Goal: Task Accomplishment & Management: Manage account settings

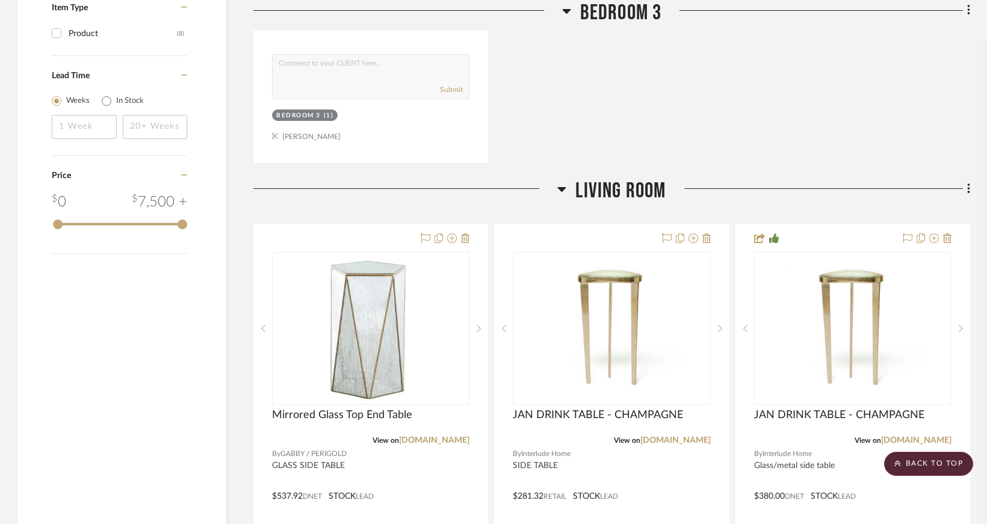
scroll to position [1384, 0]
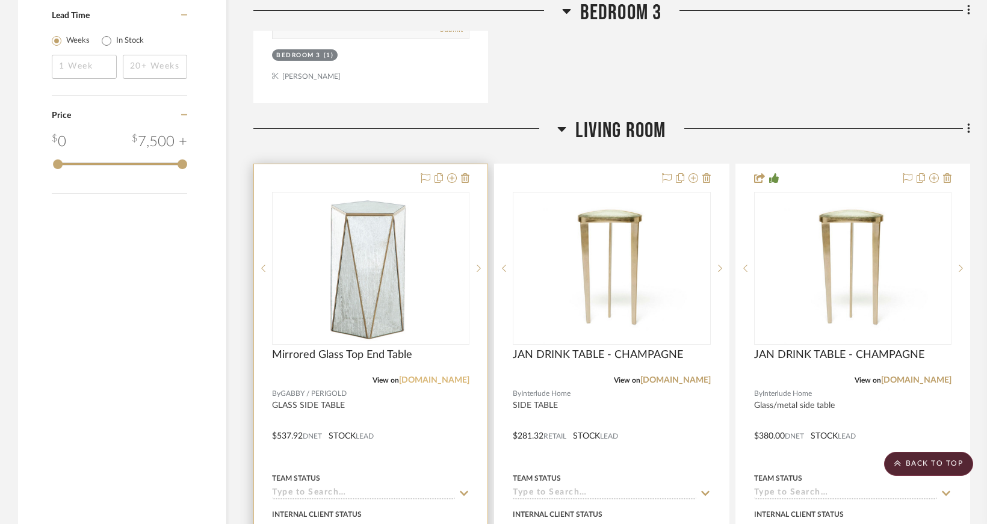
click at [439, 380] on link "[DOMAIN_NAME]" at bounding box center [434, 380] width 70 height 8
click at [392, 280] on img "0" at bounding box center [370, 268] width 150 height 150
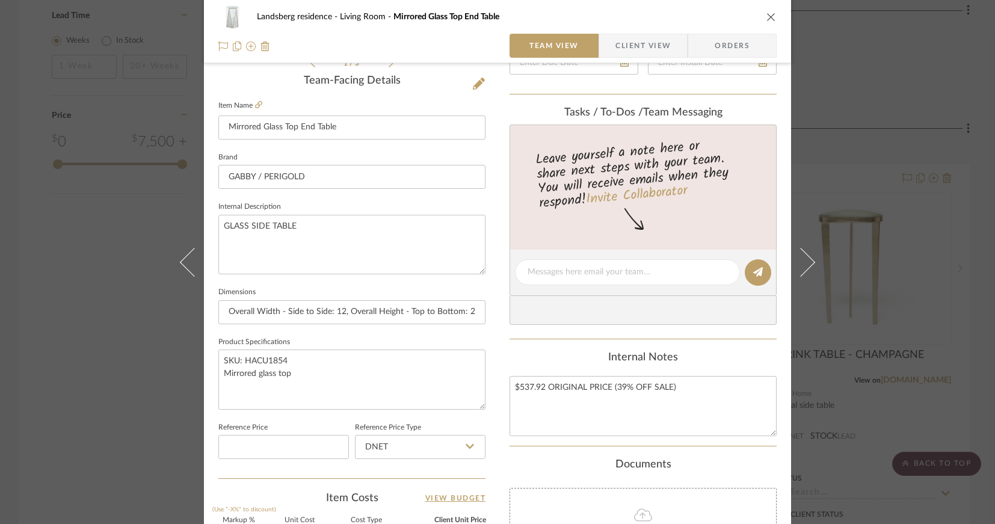
scroll to position [542, 0]
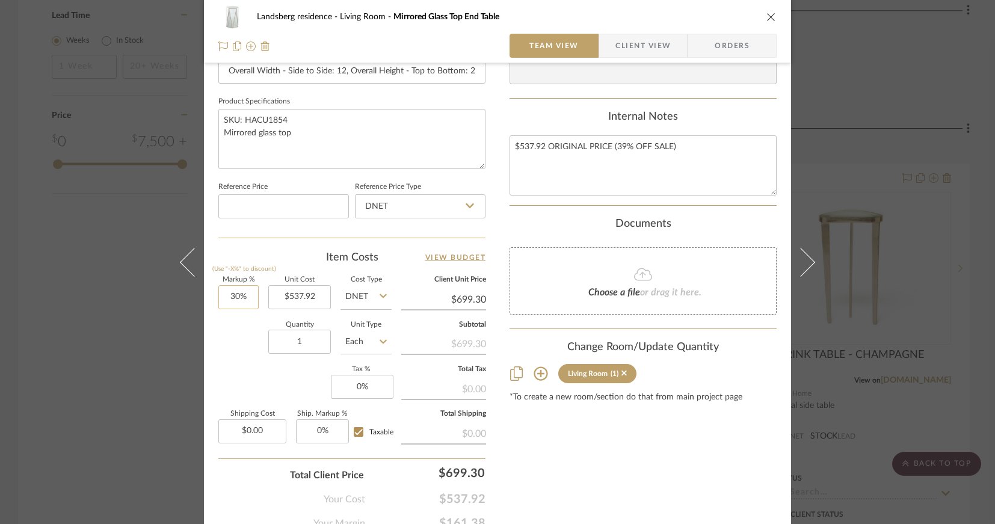
type input "30"
click at [231, 295] on input "30" at bounding box center [238, 297] width 40 height 24
type input "29.99%"
click at [230, 327] on div "Quantity 1 Unit Type Each" at bounding box center [304, 343] width 173 height 43
type input "$699.24"
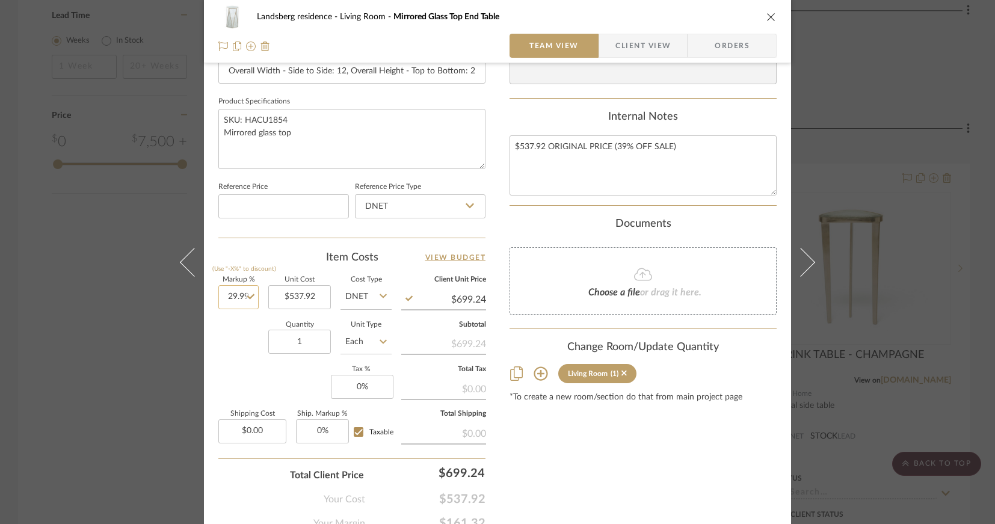
click at [232, 295] on input "29.99" at bounding box center [238, 297] width 40 height 24
click at [234, 295] on input "29.99" at bounding box center [238, 297] width 40 height 24
drag, startPoint x: 235, startPoint y: 295, endPoint x: 247, endPoint y: 294, distance: 12.0
click at [247, 294] on input "29.99" at bounding box center [238, 297] width 40 height 24
type input "29.80%"
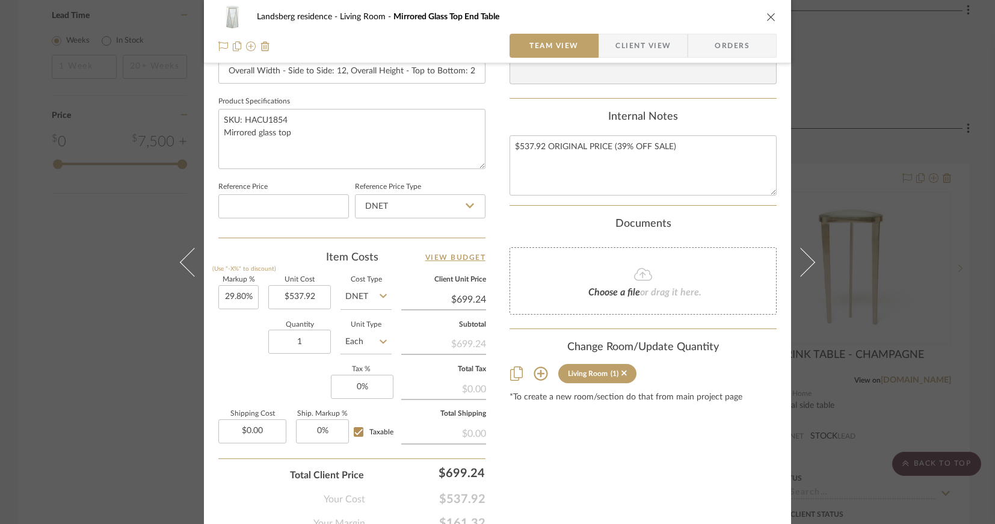
click at [229, 339] on div "Quantity 1 Unit Type Each" at bounding box center [304, 343] width 173 height 43
type input "29.8%"
type input "$698.22"
click at [235, 297] on input "29.8" at bounding box center [238, 297] width 40 height 24
drag, startPoint x: 238, startPoint y: 296, endPoint x: 246, endPoint y: 295, distance: 7.9
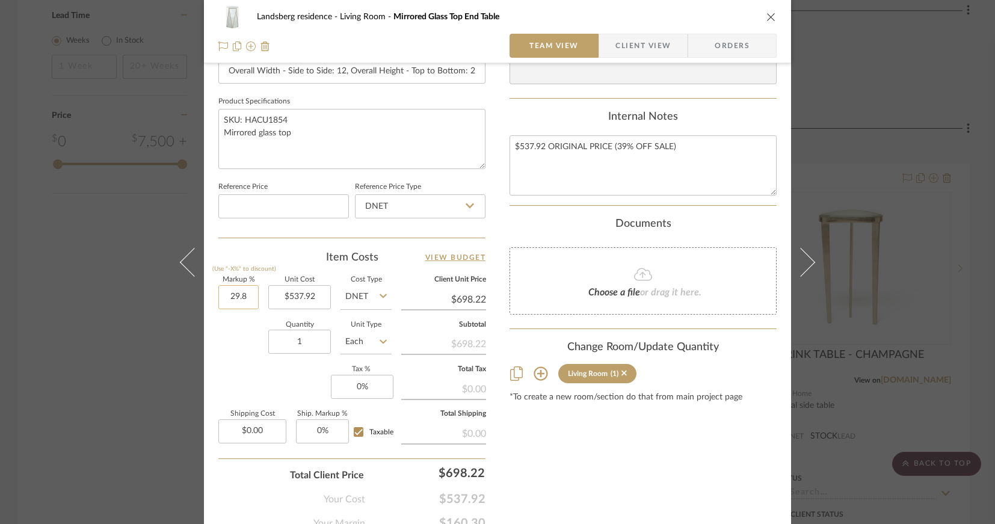
click at [246, 295] on input "29.8" at bounding box center [238, 297] width 40 height 24
type input "29.88%"
click at [244, 320] on div "Markup % (Use "-X%" to discount) 29.88% Unit Cost $537.92 Cost Type DNET Client…" at bounding box center [351, 365] width 267 height 176
type input "$698.65"
click at [236, 294] on input "29.88" at bounding box center [238, 297] width 40 height 24
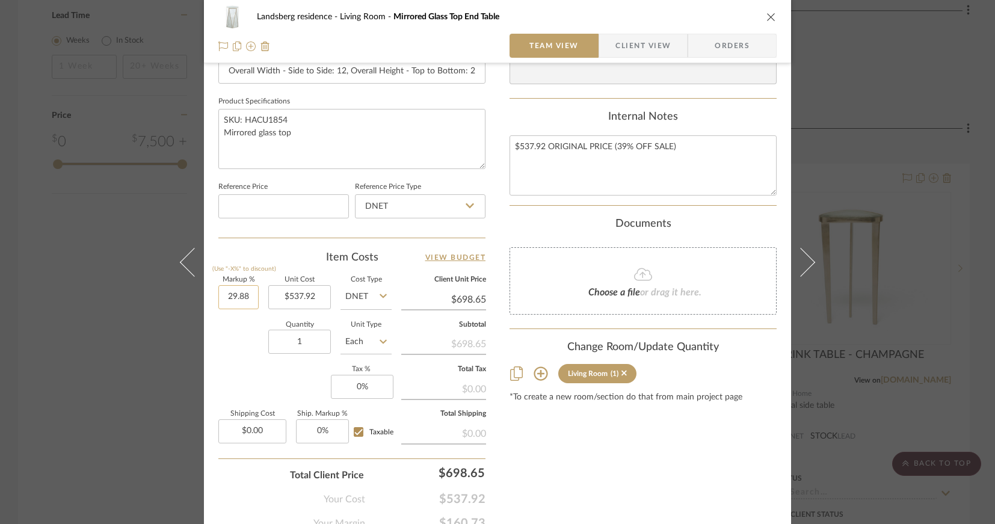
drag, startPoint x: 236, startPoint y: 294, endPoint x: 245, endPoint y: 294, distance: 9.0
click at [245, 294] on input "29.88" at bounding box center [238, 297] width 40 height 24
click at [239, 295] on input "29.88" at bounding box center [238, 297] width 40 height 24
drag, startPoint x: 237, startPoint y: 295, endPoint x: 244, endPoint y: 295, distance: 7.2
click at [244, 295] on input "29.88" at bounding box center [238, 297] width 40 height 24
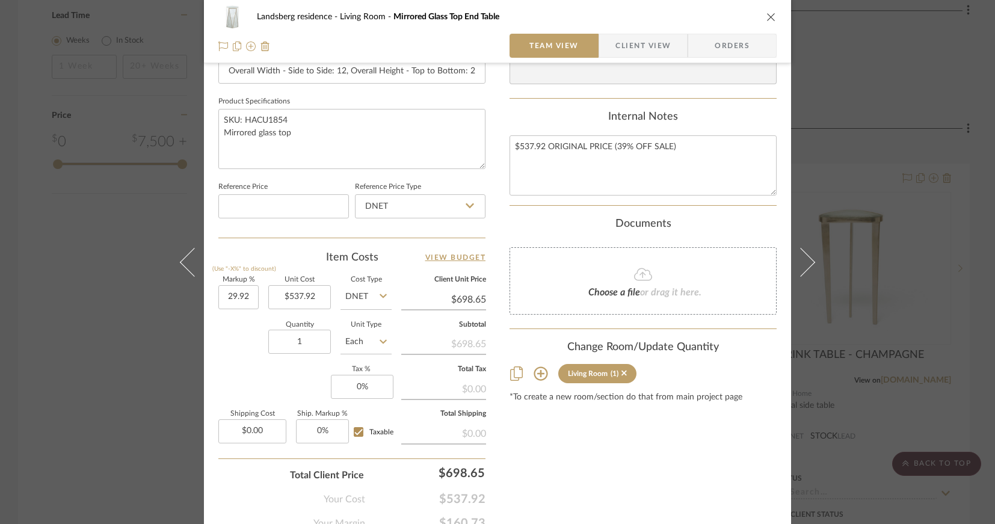
type input "29.92%"
click at [228, 345] on div "Quantity 1 Unit Type Each" at bounding box center [304, 343] width 173 height 43
type input "$698.87"
drag, startPoint x: 436, startPoint y: 475, endPoint x: 483, endPoint y: 472, distance: 47.6
click at [483, 472] on input "698.87" at bounding box center [430, 473] width 120 height 24
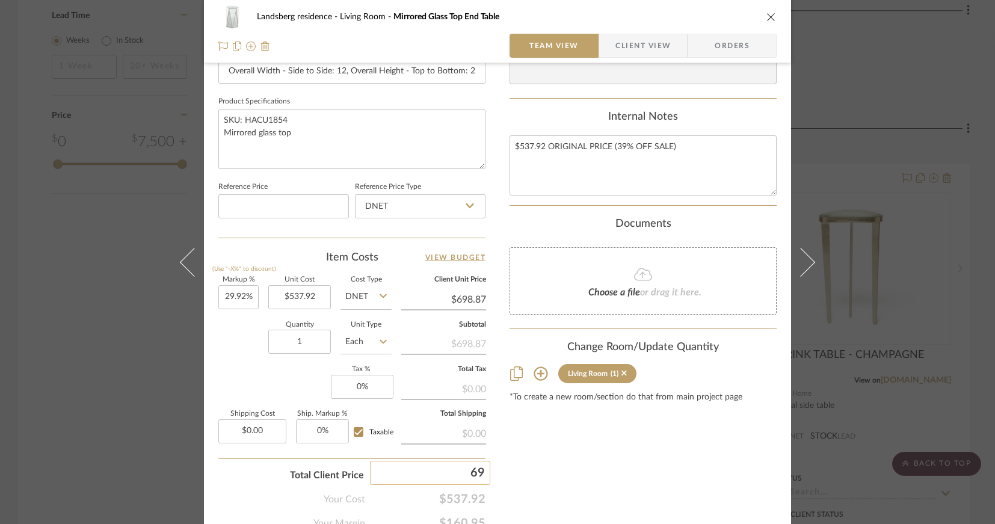
type input "699"
click at [510, 468] on div "Content here copies to Client View - confirm visibility there. Show in Client D…" at bounding box center [643, 35] width 267 height 990
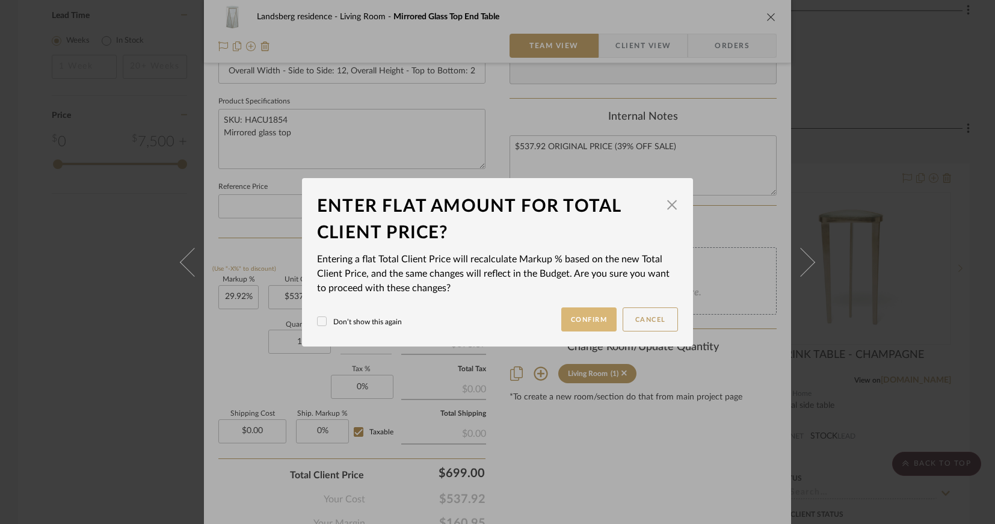
click at [582, 314] on button "Confirm" at bounding box center [589, 319] width 56 height 24
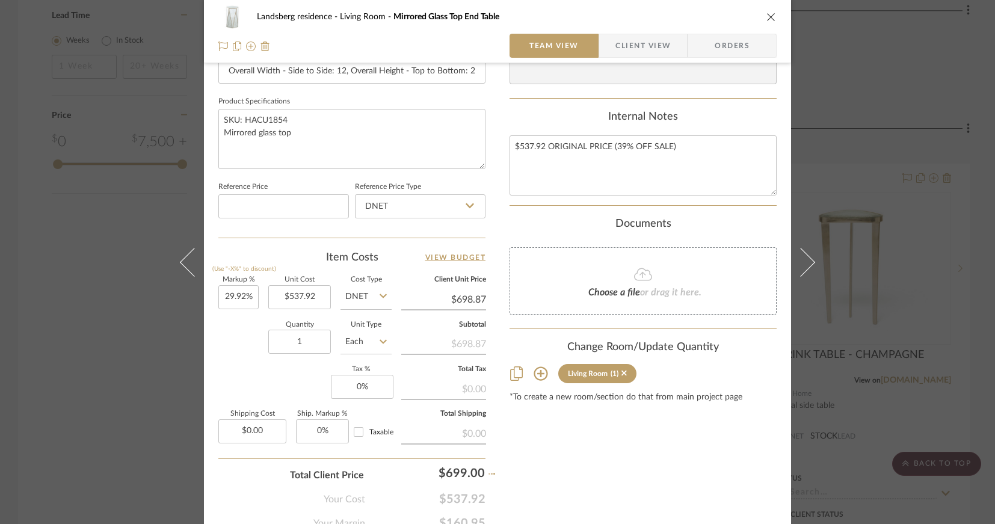
type input "29.94%"
type input "$699.00"
checkbox input "false"
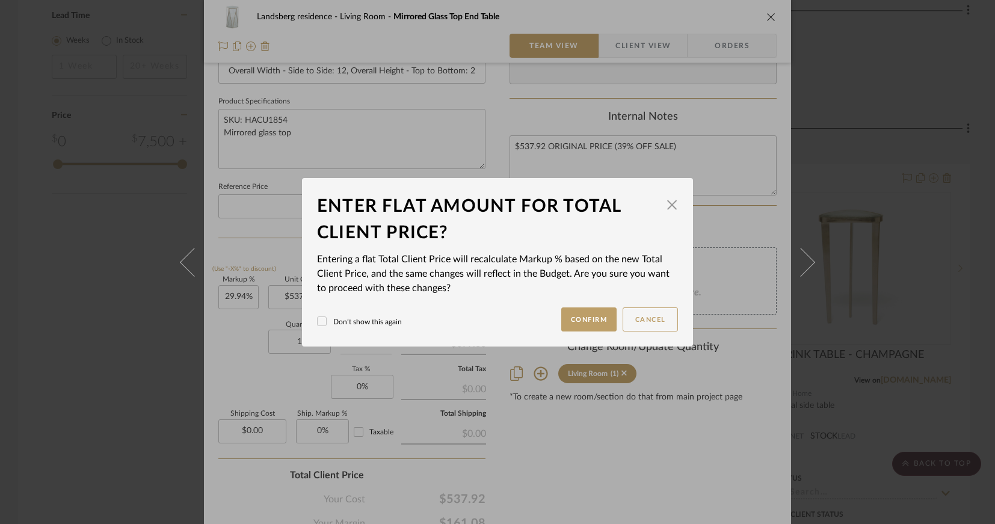
click at [532, 467] on div "Landsberg residence Living Room Mirrored Glass Top End Table Team View Client V…" at bounding box center [497, 262] width 995 height 524
click at [580, 321] on button "Confirm" at bounding box center [589, 319] width 56 height 24
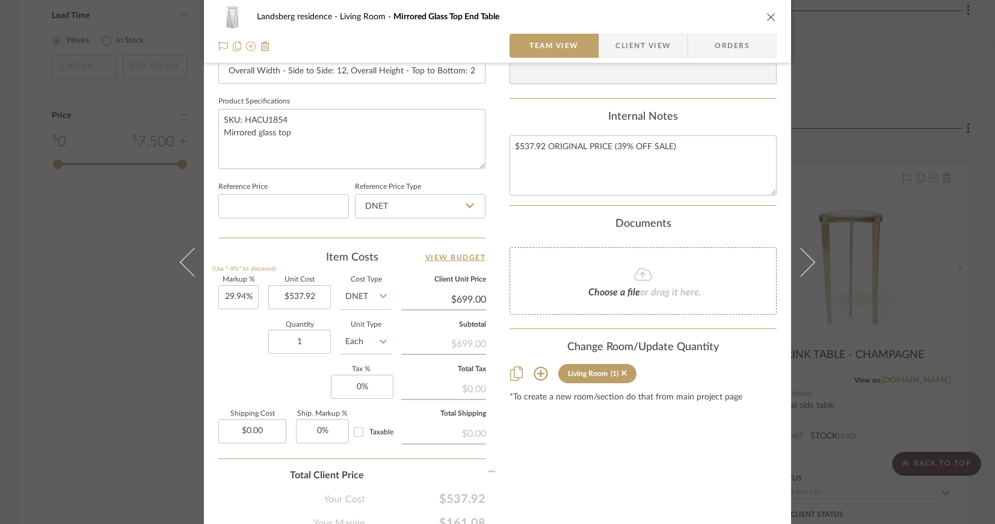
type input "-100%"
type input "$0.00"
type input "699"
click at [528, 478] on div "Landsberg residence Living Room Mirrored Glass Top End Table Team View Client V…" at bounding box center [497, 262] width 995 height 524
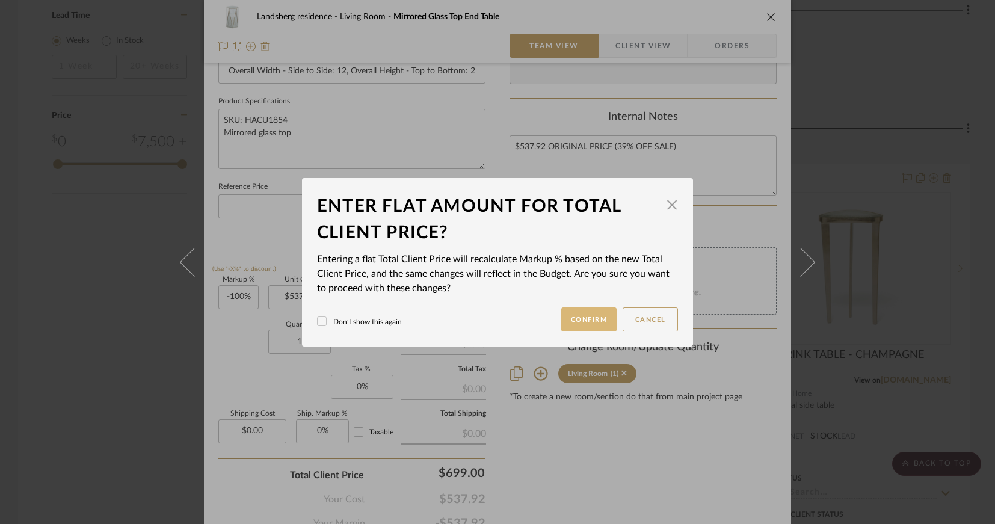
click at [578, 315] on button "Confirm" at bounding box center [589, 319] width 56 height 24
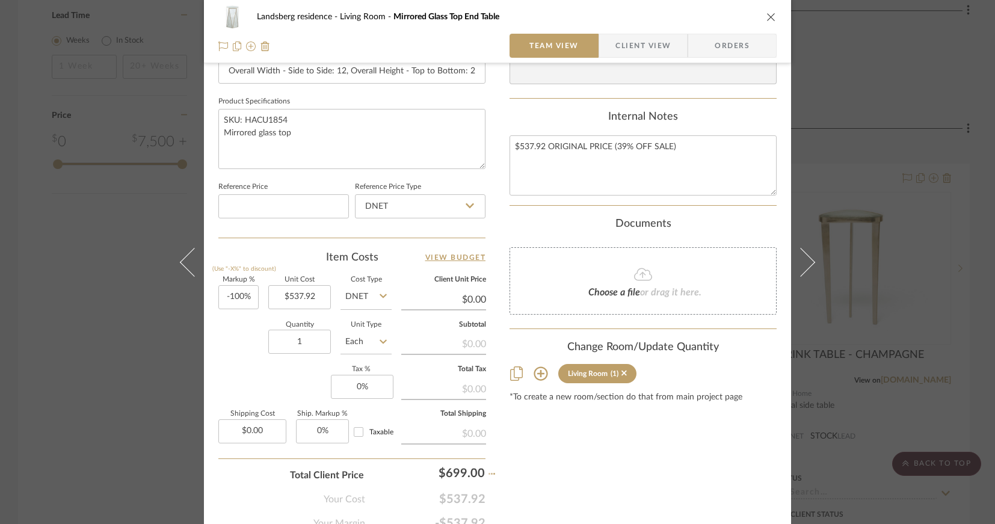
type input "29.94%"
type input "$699.00"
click at [235, 332] on div "Quantity 1 Unit Type Each" at bounding box center [304, 343] width 173 height 43
click at [357, 390] on input "0" at bounding box center [362, 387] width 63 height 24
type input "8.875%"
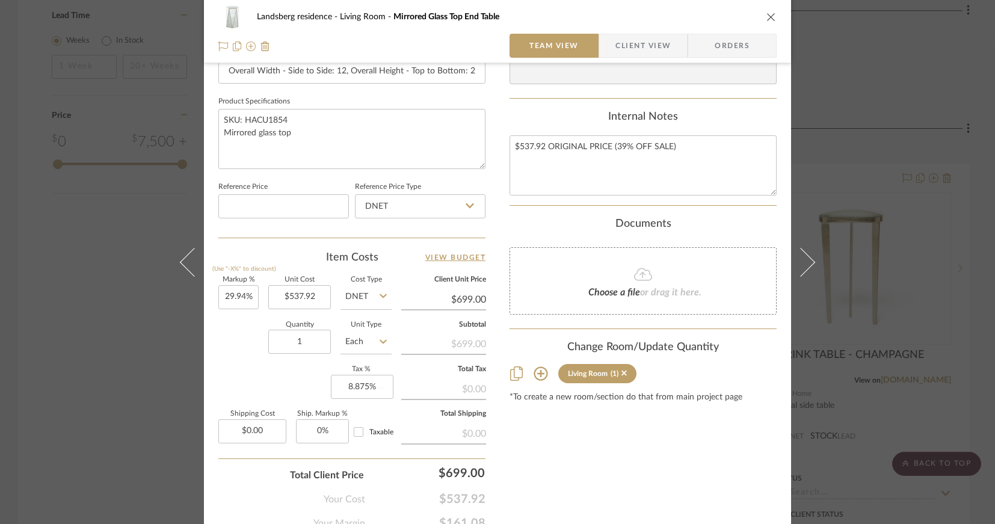
click at [531, 480] on div "Content here copies to Client View - confirm visibility there. Show in Client D…" at bounding box center [643, 35] width 267 height 990
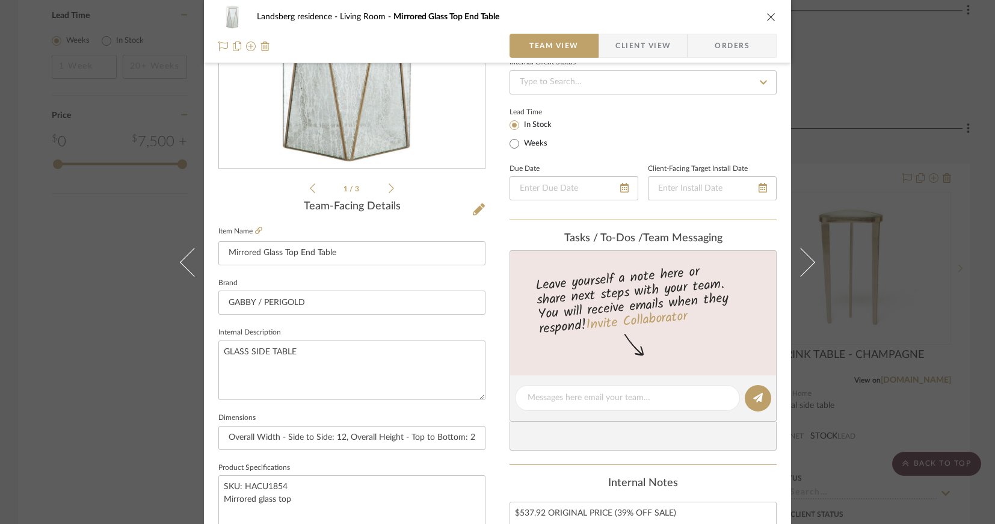
scroll to position [476, 0]
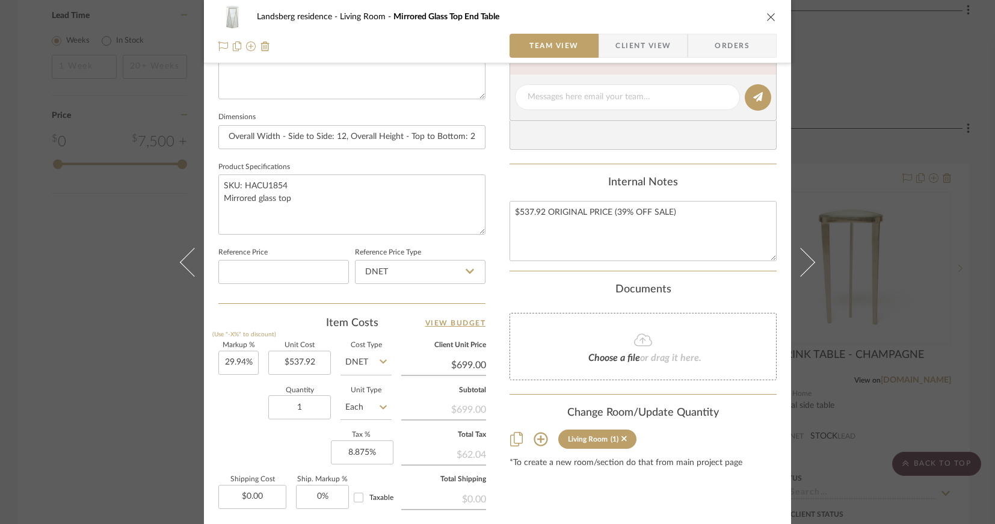
click at [628, 50] on span "Client View" at bounding box center [643, 46] width 55 height 24
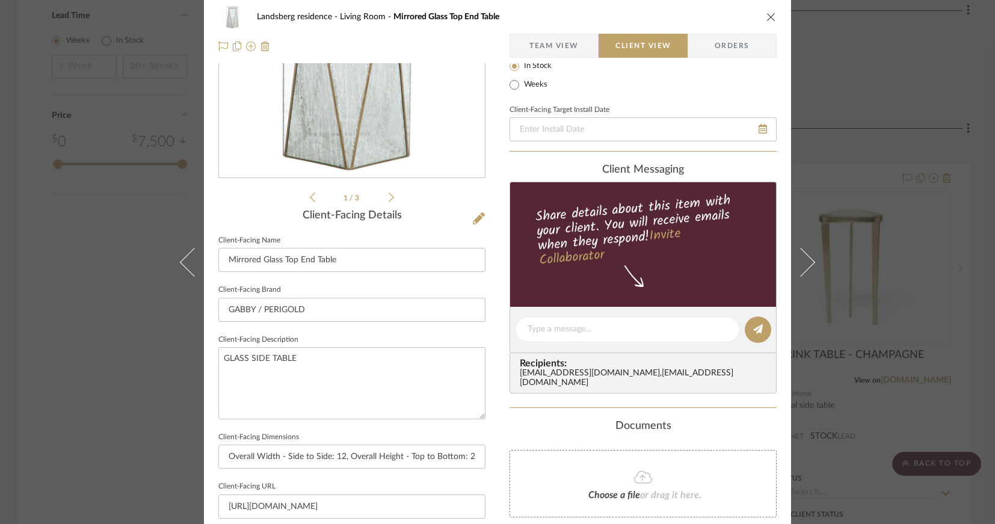
scroll to position [0, 0]
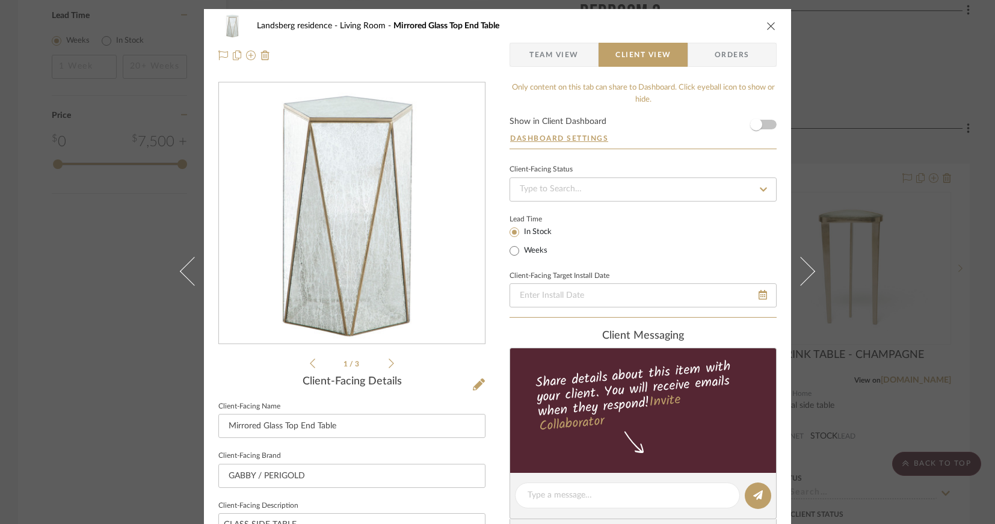
click at [554, 57] on span "Team View" at bounding box center [553, 55] width 49 height 24
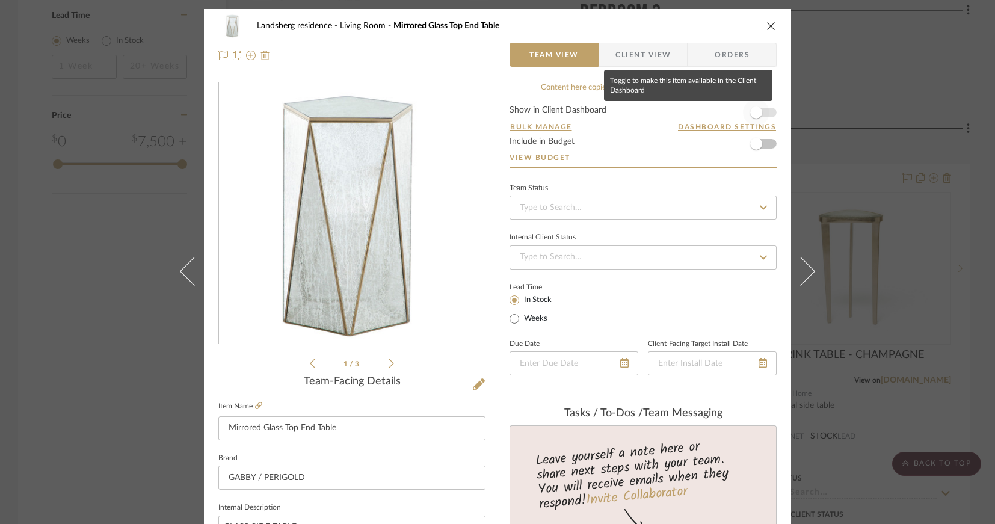
click at [754, 114] on span "button" at bounding box center [756, 112] width 12 height 12
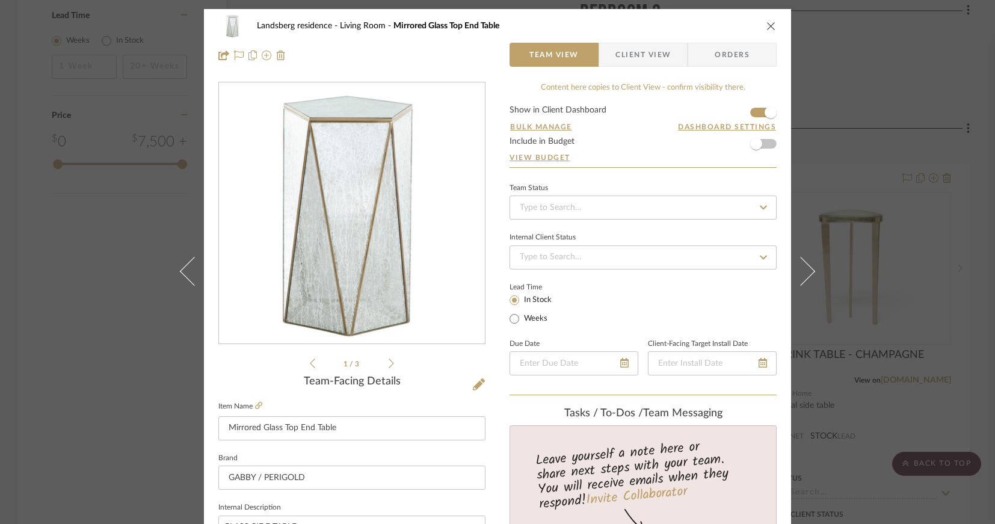
type input "$698.97"
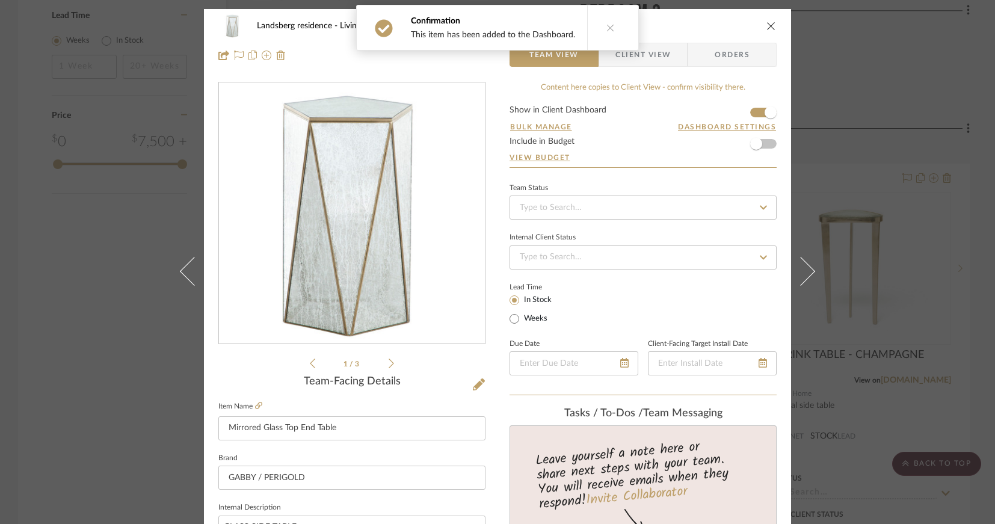
click at [638, 51] on div "Confirmation This item has been added to the Dashboard." at bounding box center [497, 27] width 292 height 55
click at [637, 59] on span "Client View" at bounding box center [643, 55] width 55 height 24
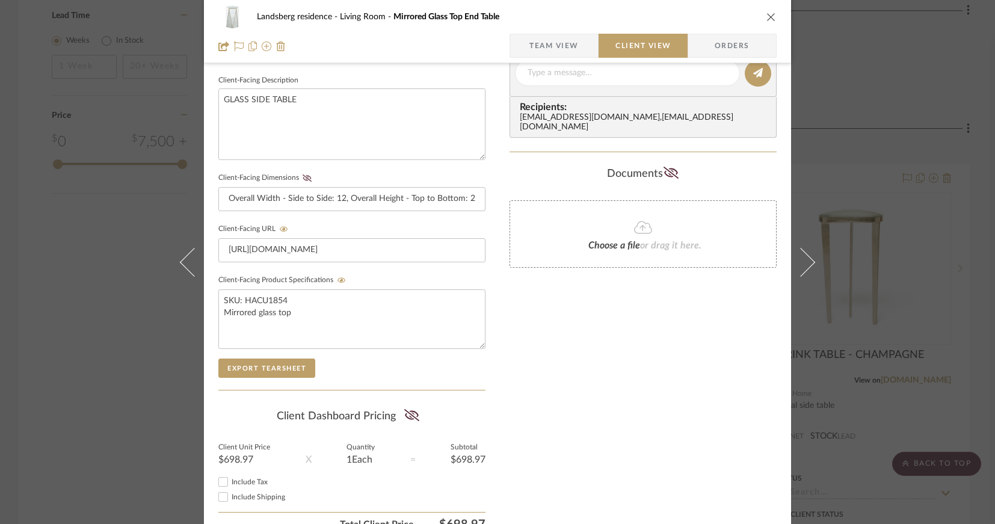
scroll to position [487, 0]
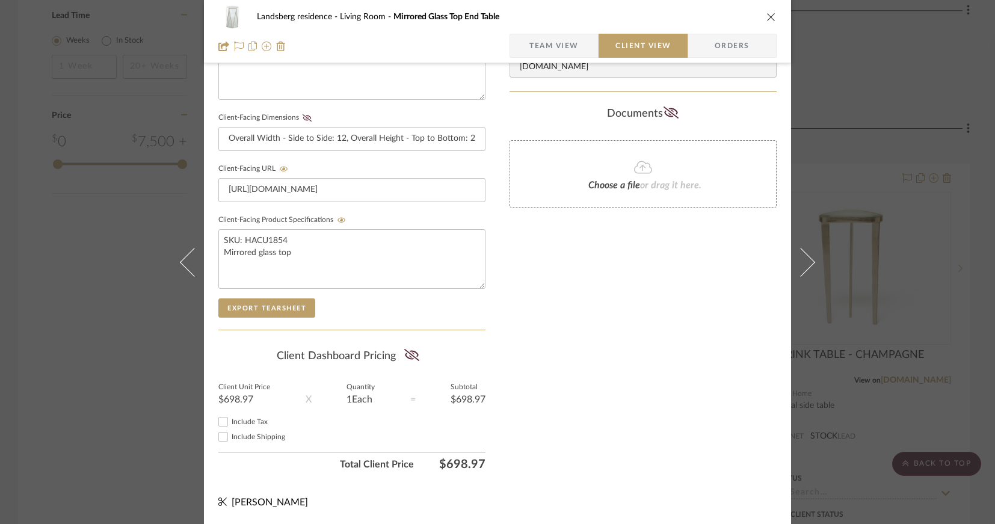
click at [720, 40] on span "Orders" at bounding box center [732, 46] width 61 height 24
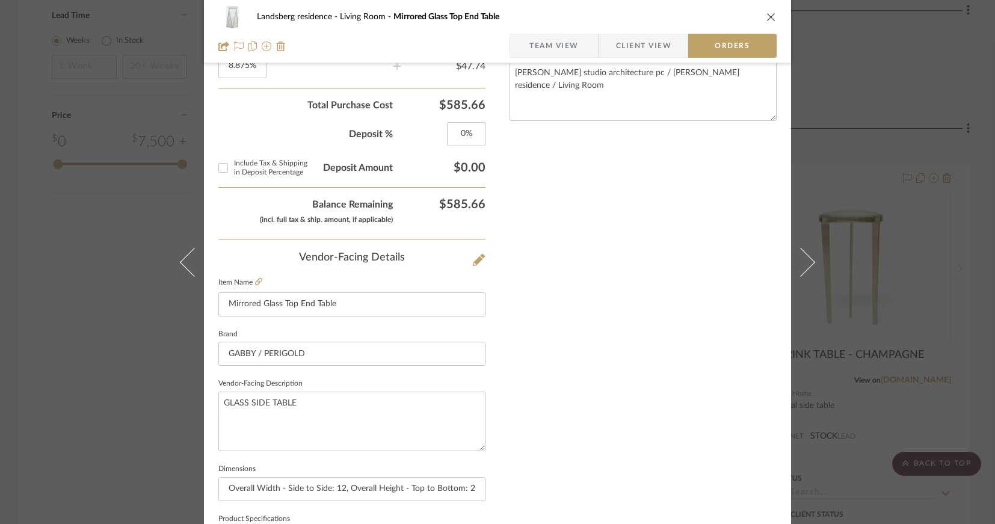
scroll to position [366, 0]
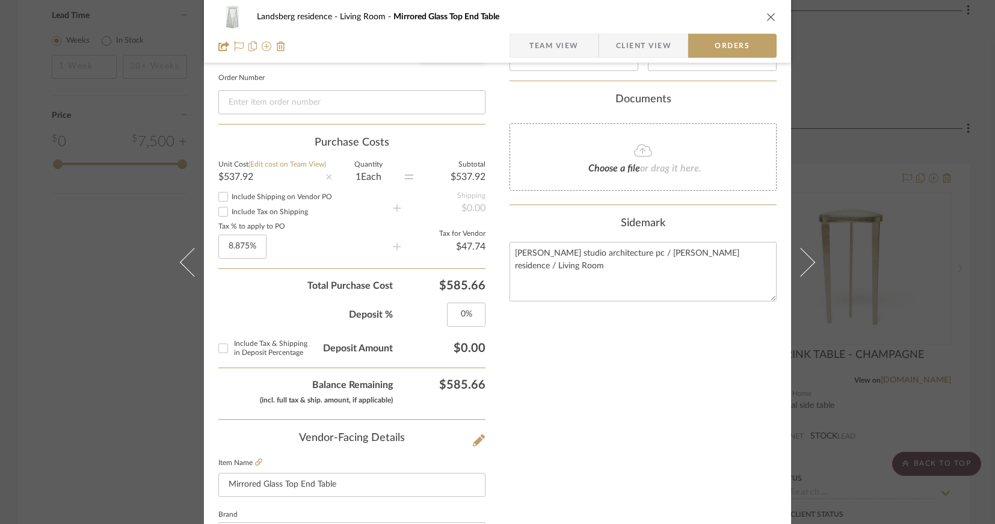
click at [218, 199] on input "Include Shipping on Vendor PO" at bounding box center [223, 197] width 14 height 14
checkbox input "true"
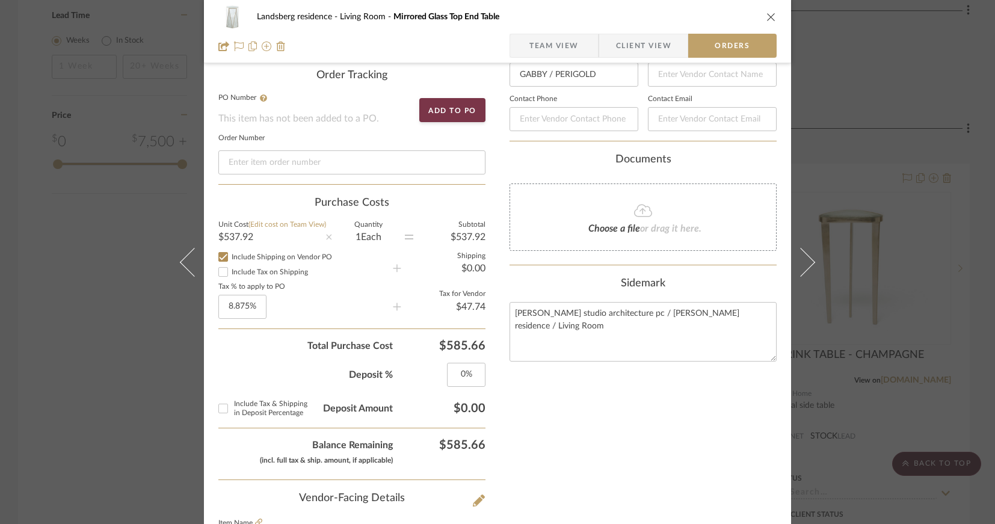
click at [218, 213] on div "Purchase Costs Unit Cost (Edit cost on Team View) $537.92 Quantity 1 Each Subto…" at bounding box center [351, 338] width 267 height 283
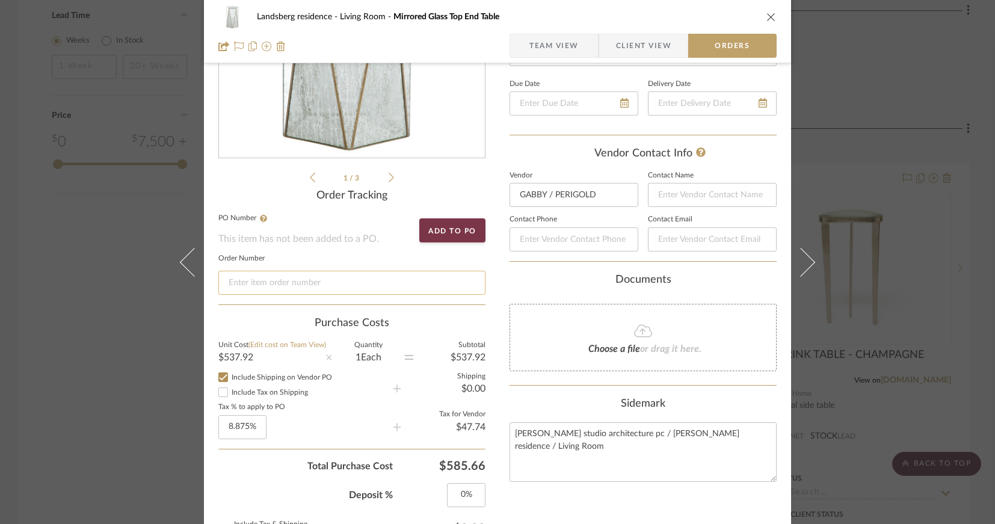
click at [332, 285] on input at bounding box center [351, 283] width 267 height 24
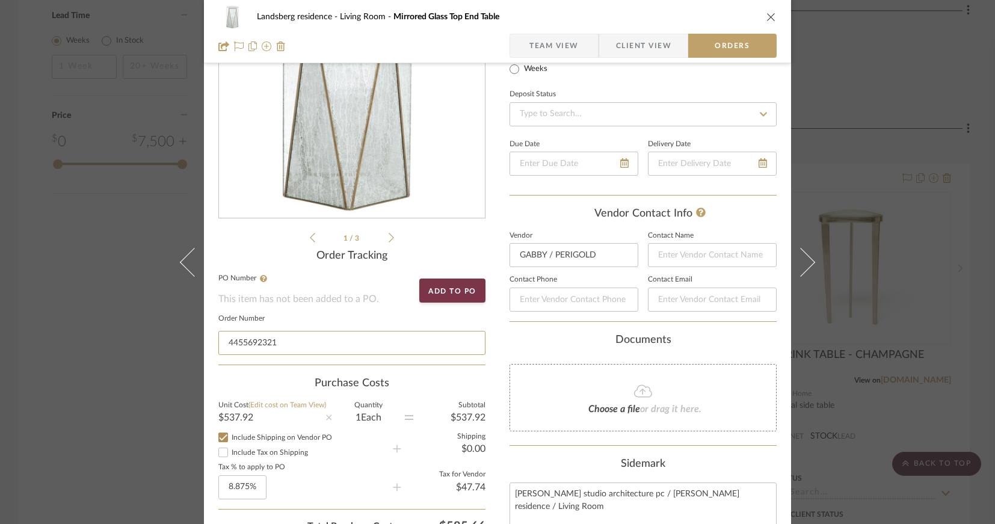
type input "4455692321"
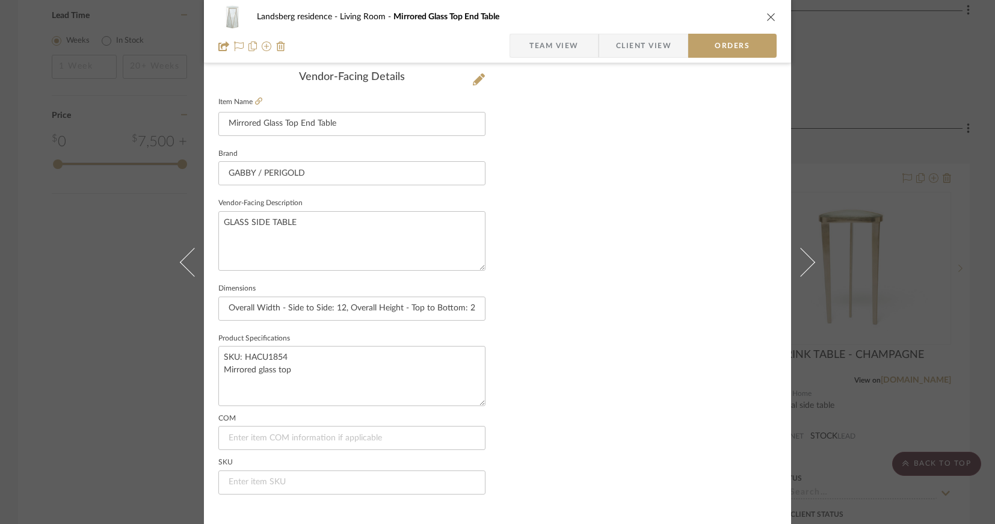
scroll to position [756, 0]
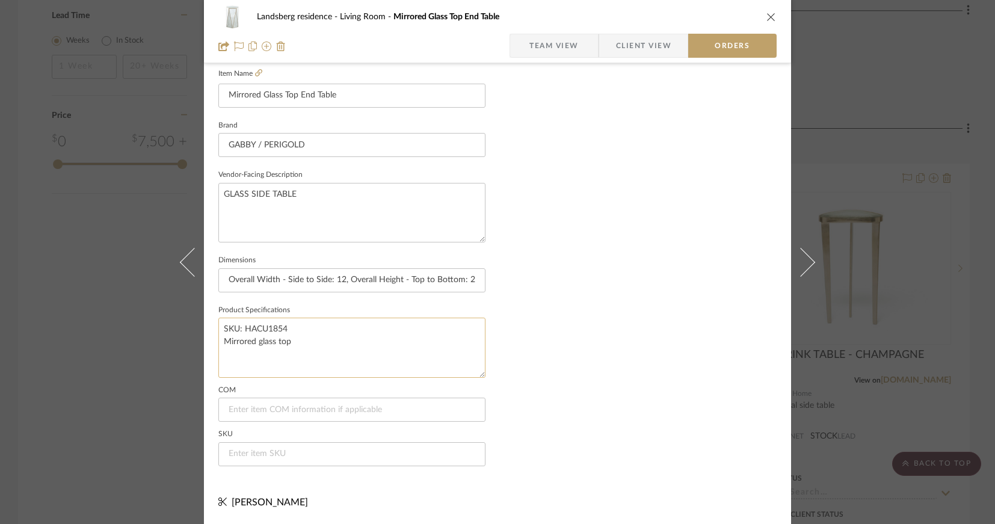
click at [282, 326] on textarea "SKU: HACU1854 Mirrored glass top" at bounding box center [351, 348] width 267 height 60
drag, startPoint x: 286, startPoint y: 329, endPoint x: 242, endPoint y: 331, distance: 43.4
click at [242, 331] on textarea "SKU: HACU1854 Mirrored glass top" at bounding box center [351, 348] width 267 height 60
click at [250, 457] on input at bounding box center [351, 454] width 267 height 24
paste input "HACU1854"
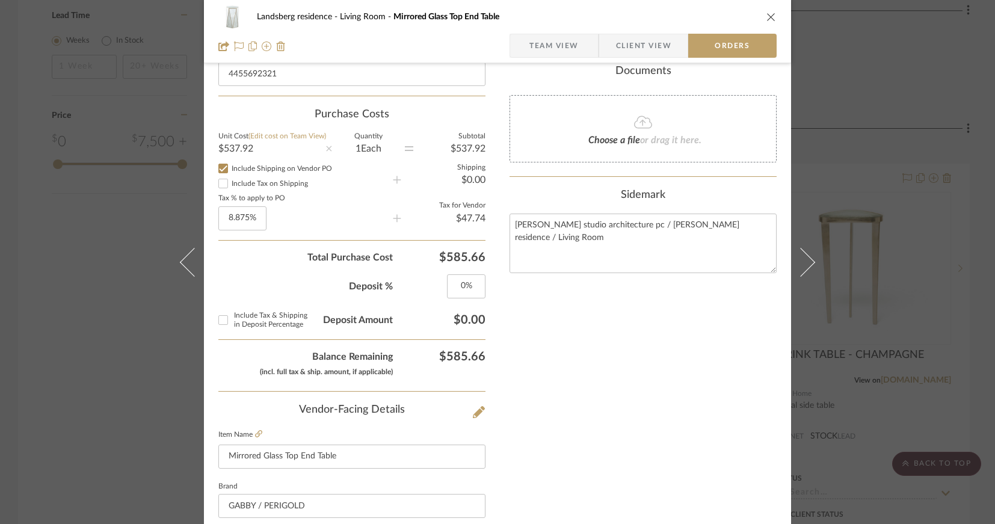
scroll to position [154, 0]
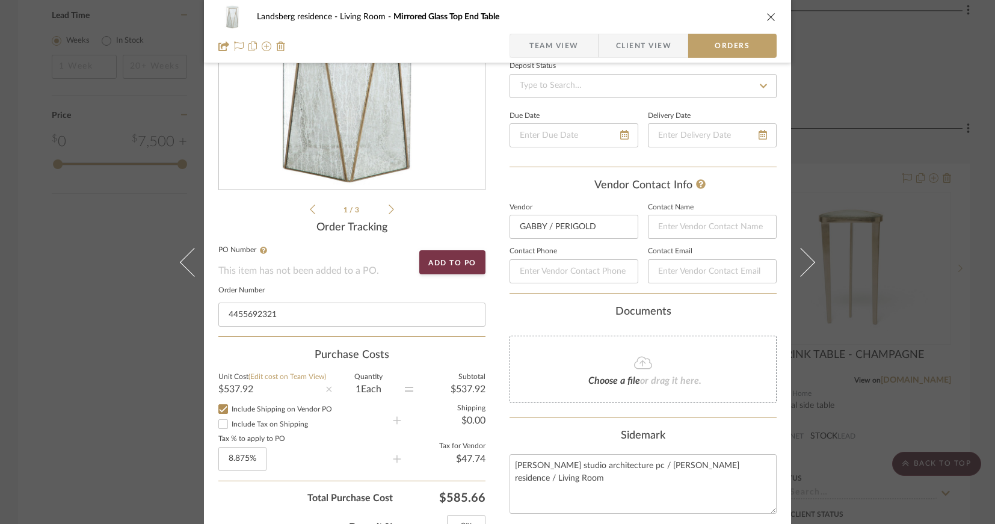
type input "HACU1854"
click at [627, 369] on fa-icon at bounding box center [643, 364] width 110 height 16
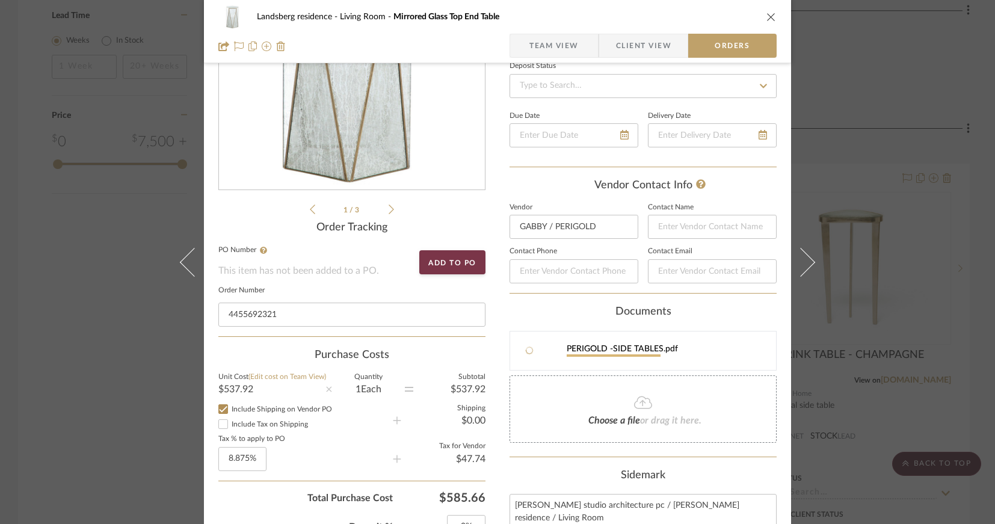
click at [644, 51] on span "Client View" at bounding box center [643, 46] width 55 height 24
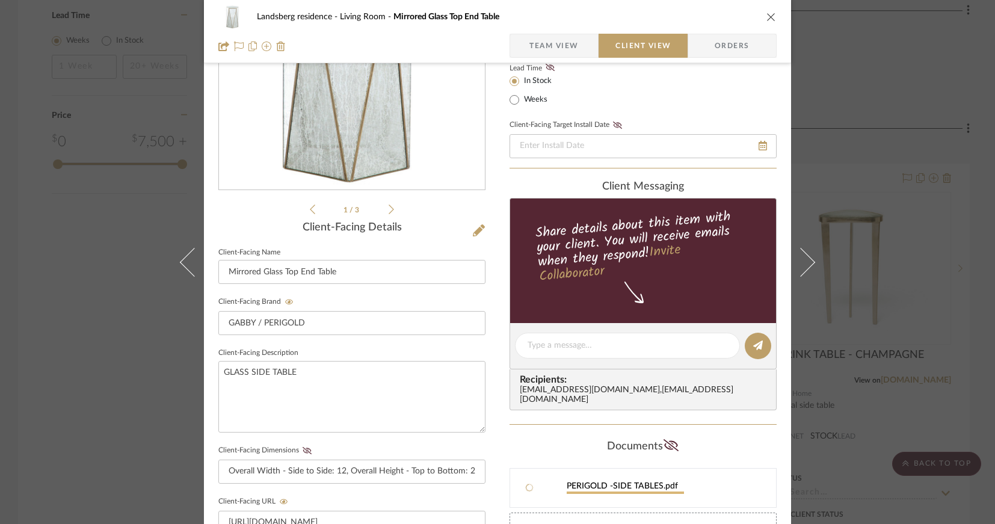
scroll to position [274, 0]
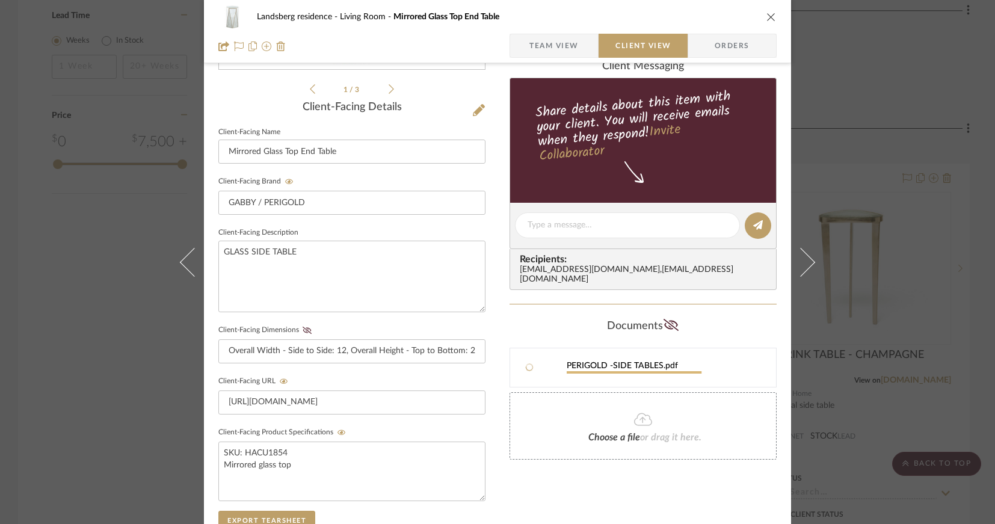
click at [549, 49] on span "Team View" at bounding box center [553, 46] width 49 height 24
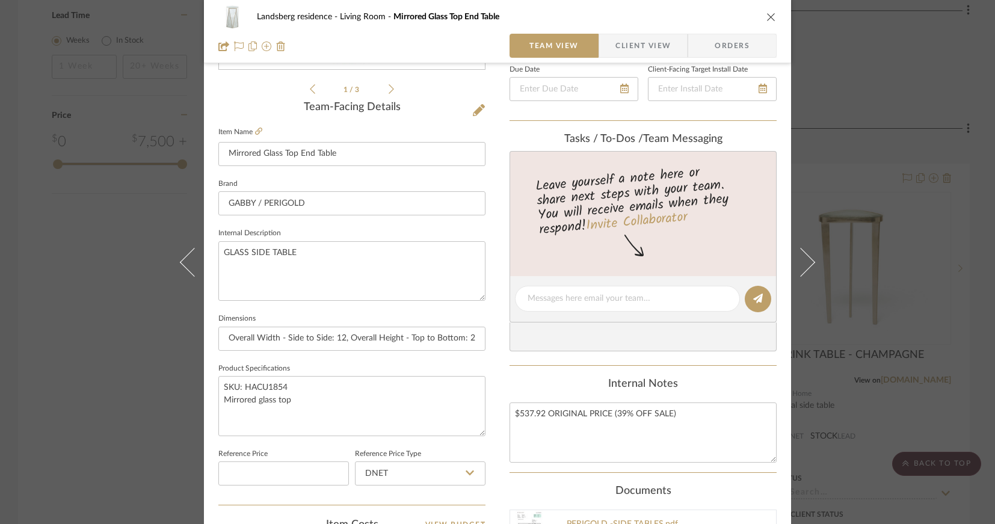
click at [626, 46] on span "Client View" at bounding box center [643, 46] width 55 height 24
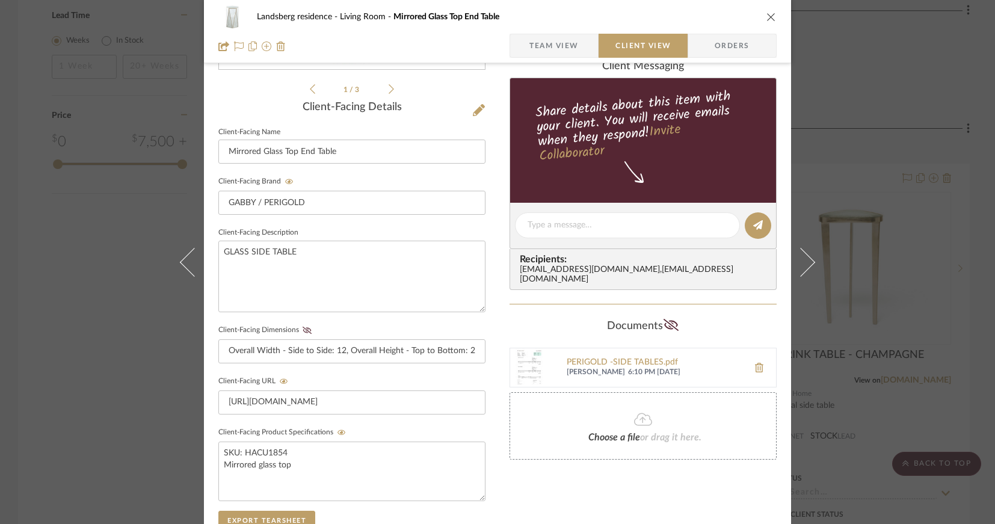
click at [727, 48] on span "Orders" at bounding box center [732, 46] width 61 height 24
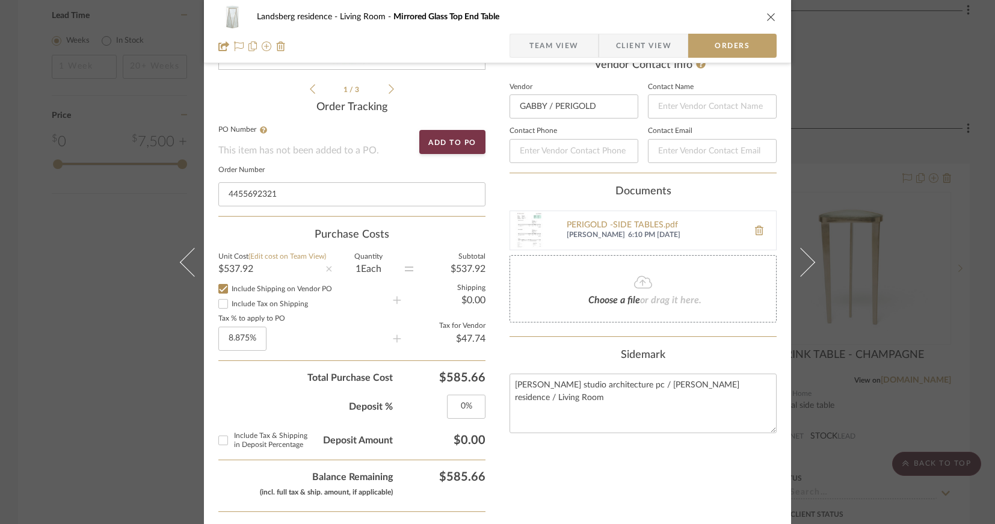
click at [625, 48] on span "Client View" at bounding box center [643, 46] width 55 height 24
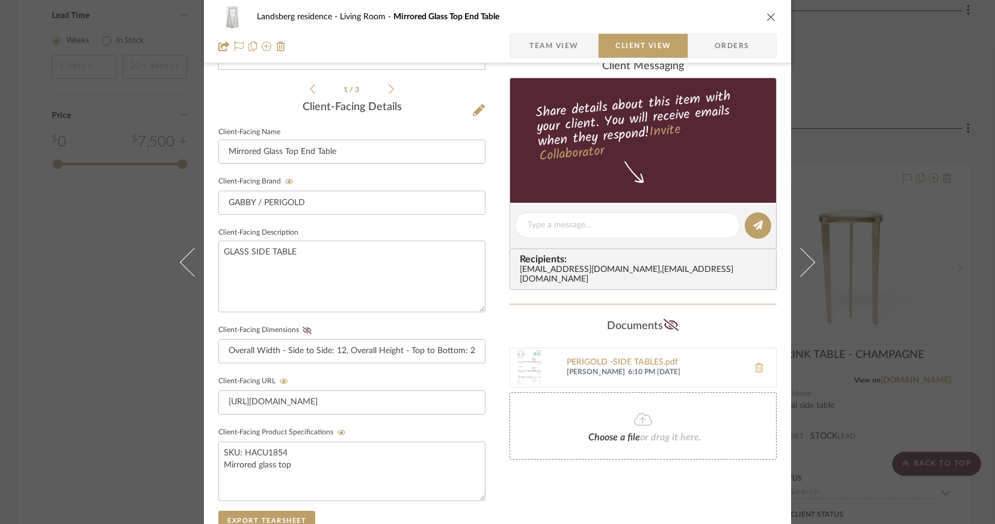
click at [755, 363] on icon at bounding box center [759, 368] width 8 height 10
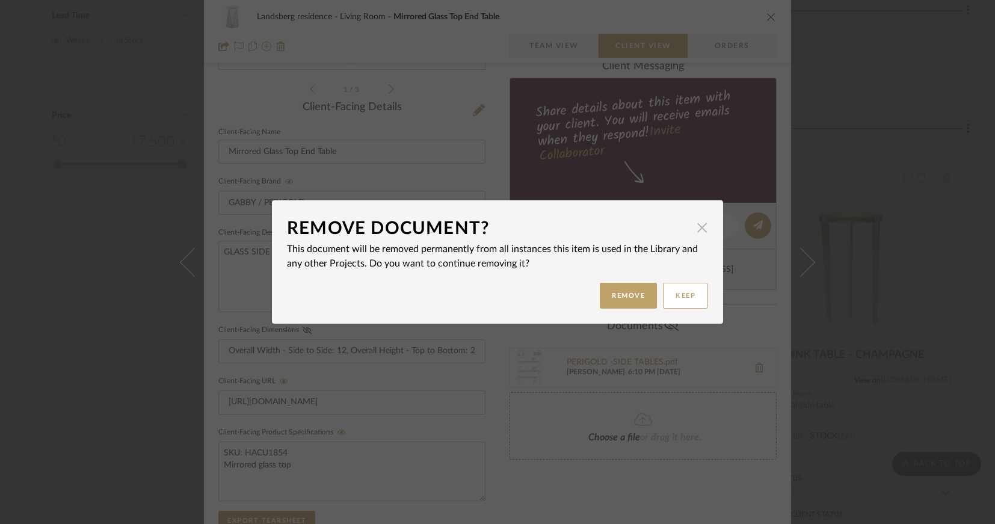
click at [700, 229] on span "button" at bounding box center [702, 227] width 24 height 24
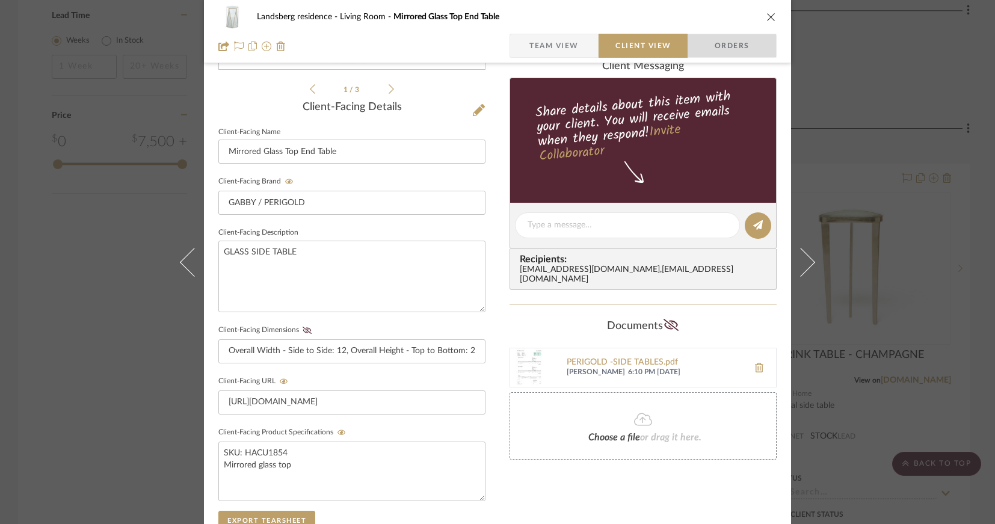
click at [706, 53] on span "Orders" at bounding box center [732, 46] width 61 height 24
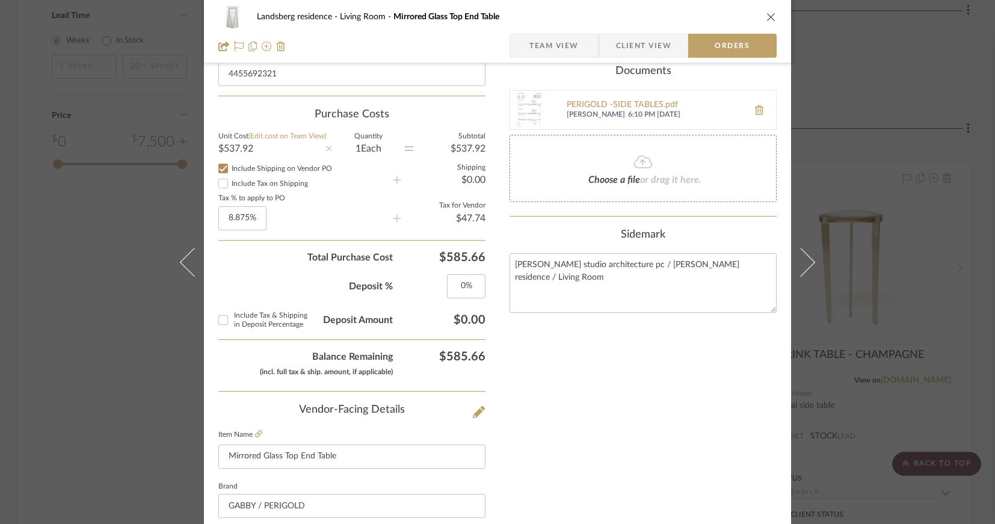
scroll to position [94, 0]
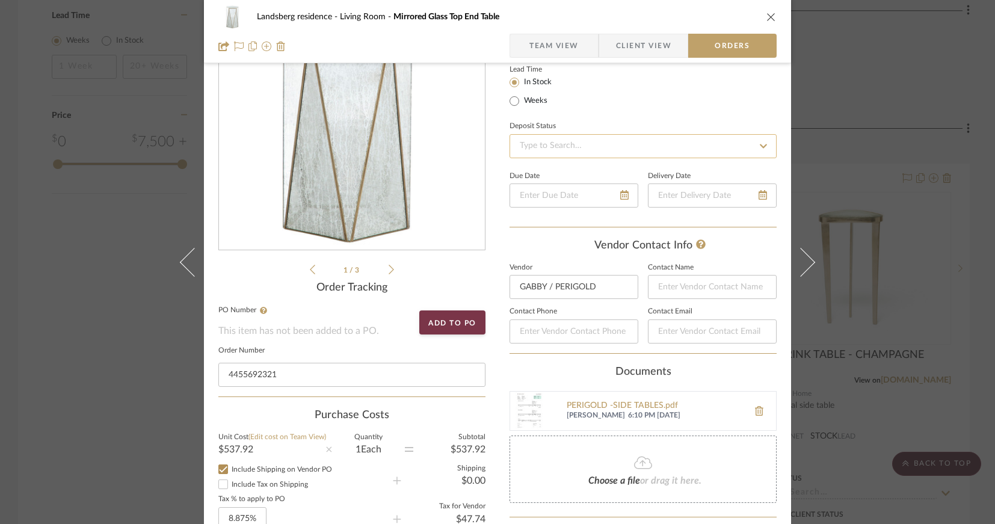
click at [593, 149] on input at bounding box center [643, 146] width 267 height 24
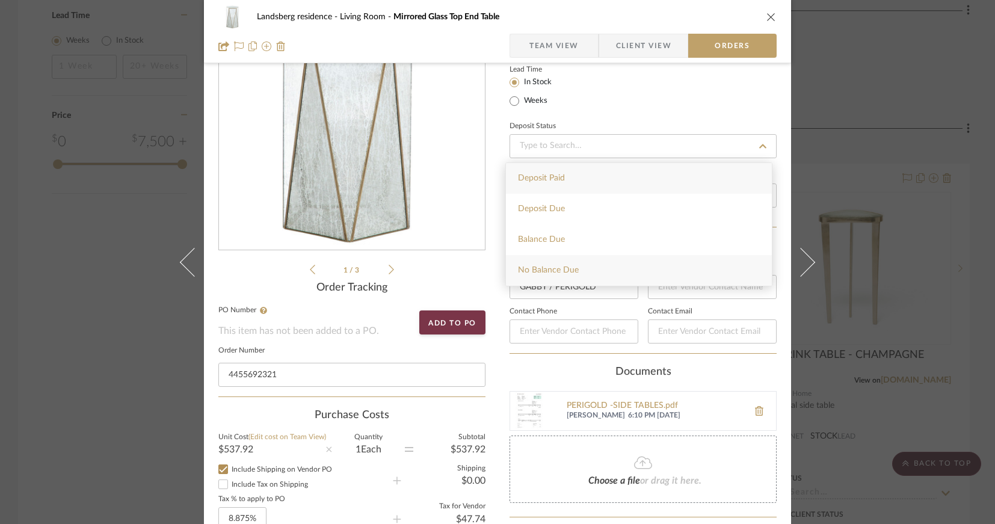
click at [587, 265] on div "No Balance Due" at bounding box center [639, 270] width 266 height 31
type input "[DATE]"
type input "No Balance Due"
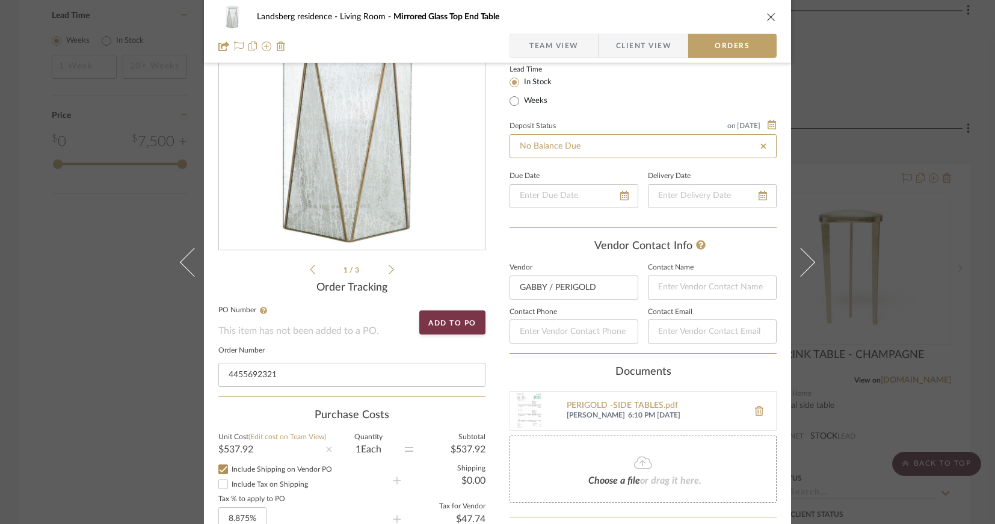
type input "[DATE]"
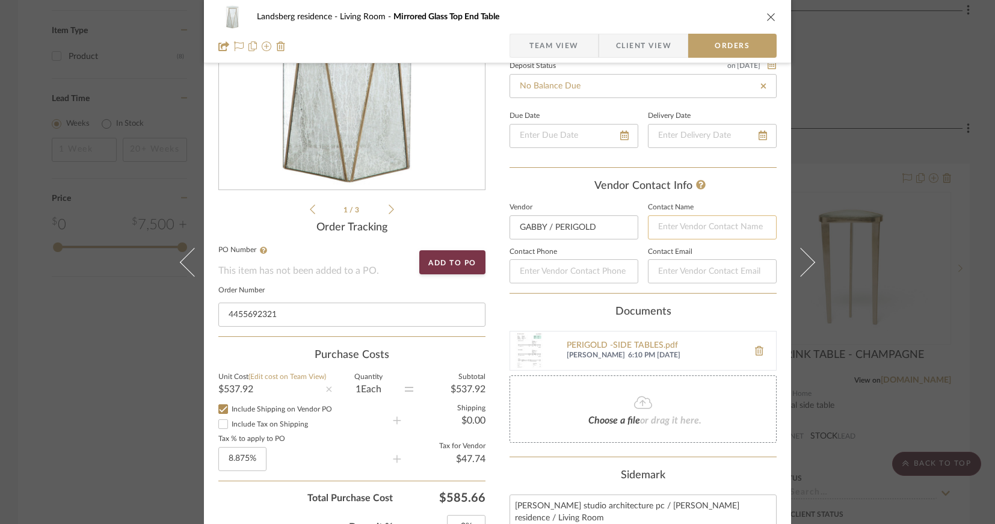
click at [687, 226] on input at bounding box center [712, 227] width 129 height 24
type input "WAYFAIR LLC"
click at [659, 268] on input at bounding box center [712, 271] width 129 height 24
type input "[EMAIL_ADDRESS][DOMAIN_NAME]"
click at [600, 272] on input at bounding box center [574, 271] width 129 height 24
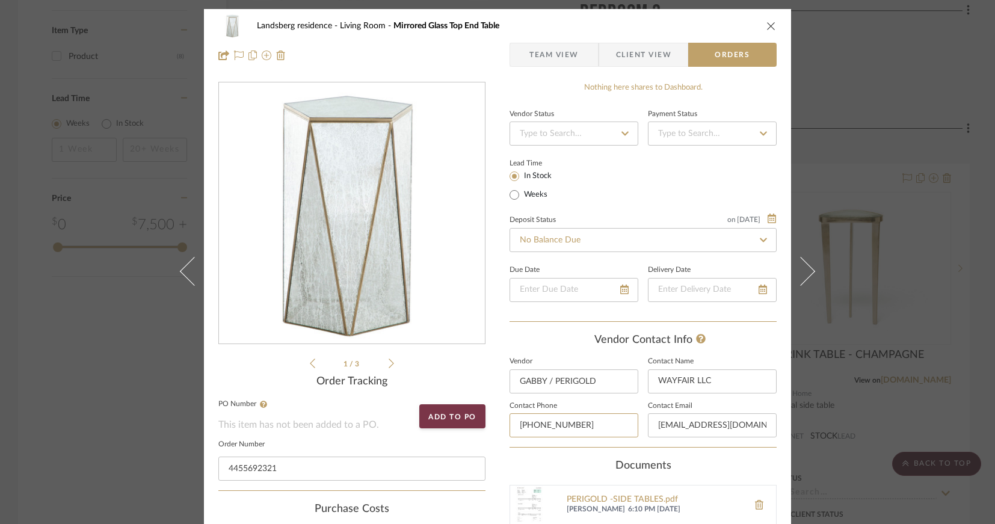
scroll to position [181, 0]
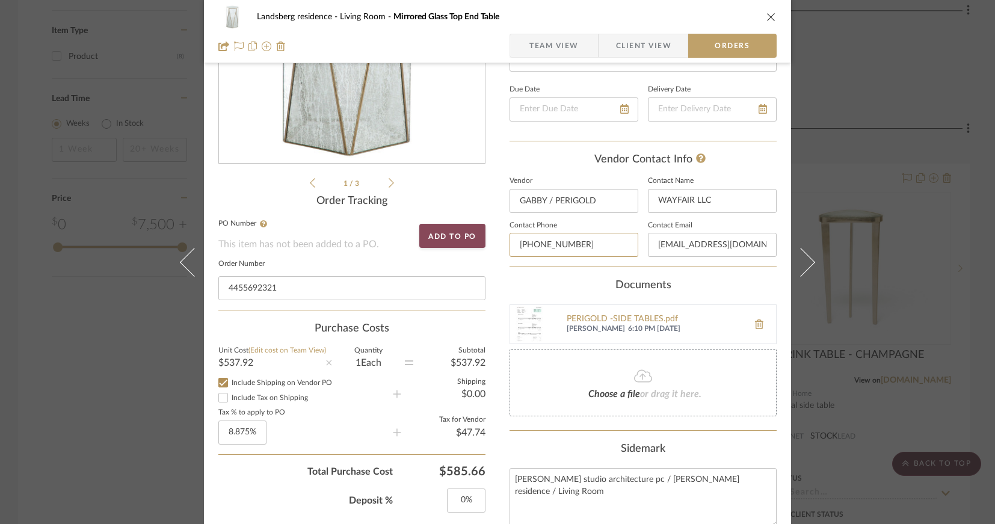
type input "[PHONE_NUMBER]"
click at [448, 237] on button "Add to PO" at bounding box center [452, 236] width 66 height 24
type input "[PHONE_NUMBER]"
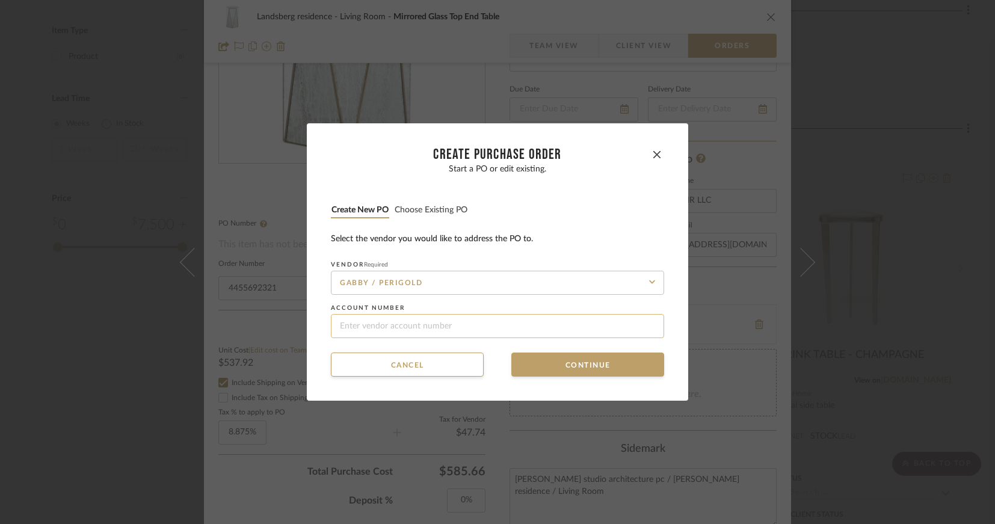
click at [409, 324] on input at bounding box center [497, 326] width 333 height 24
type input "4455692321"
click at [570, 371] on button "Continue" at bounding box center [587, 365] width 153 height 24
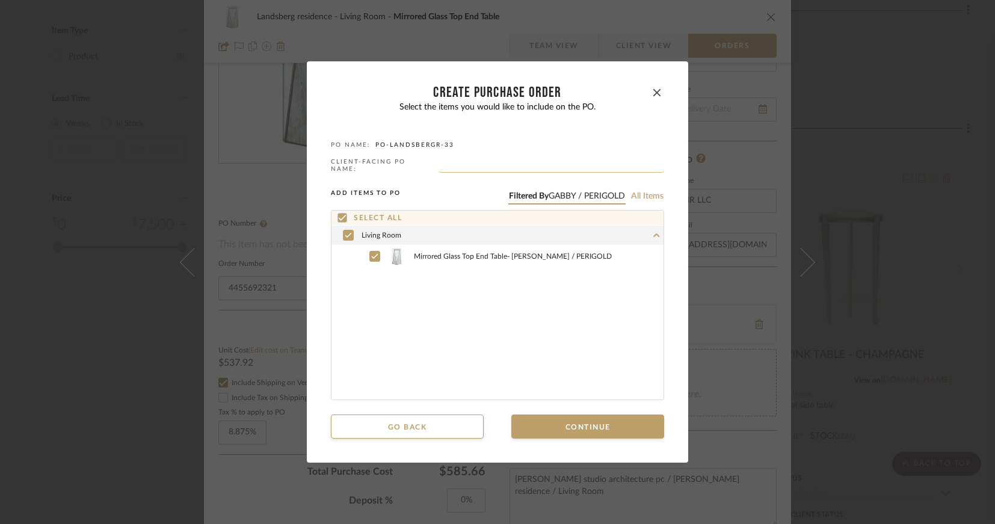
click at [510, 162] on input "text" at bounding box center [552, 167] width 226 height 12
click at [460, 165] on input "text" at bounding box center [552, 167] width 226 height 12
click at [451, 165] on input "PO-SIDE TABLES" at bounding box center [552, 167] width 226 height 12
click at [520, 165] on input "PO-33 SIDE TABLES" at bounding box center [552, 167] width 226 height 12
type input "PO-33 SIDE TABLES AND OTTOMAN"
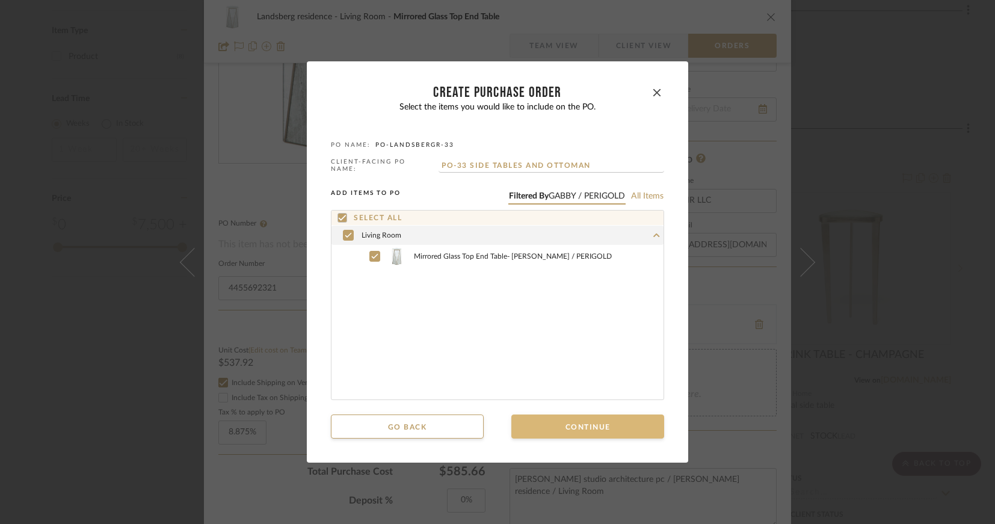
click at [570, 430] on button "Continue" at bounding box center [587, 427] width 153 height 24
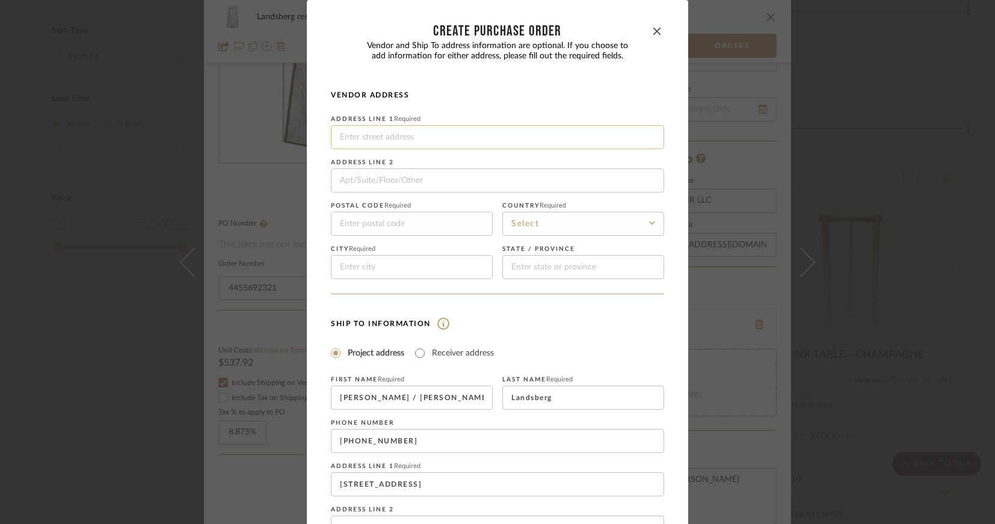
click at [371, 139] on input at bounding box center [497, 137] width 333 height 24
click at [353, 140] on input at bounding box center [497, 137] width 333 height 24
paste input "4 [PERSON_NAME] Plac"
type input "4 [PERSON_NAME] Plac"
click at [351, 180] on input at bounding box center [497, 180] width 333 height 24
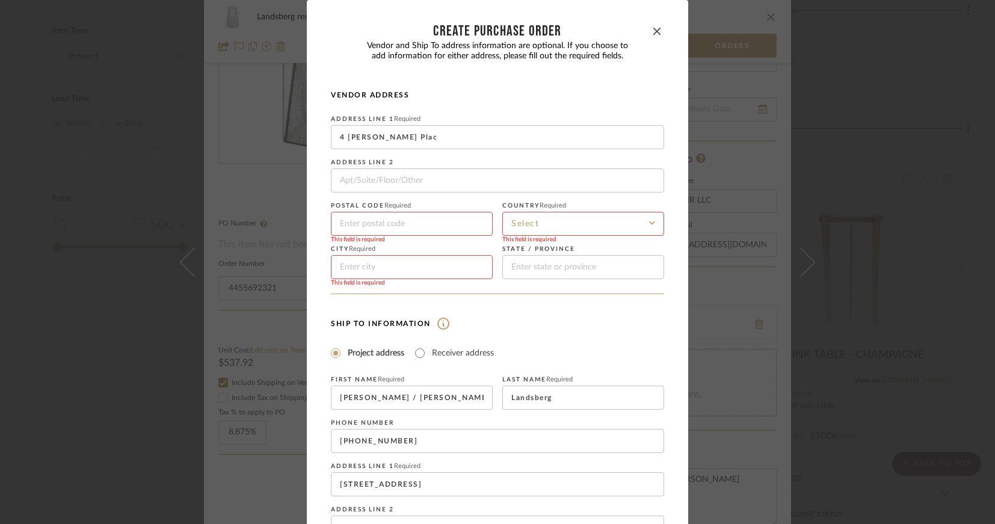
click at [347, 225] on input at bounding box center [412, 224] width 162 height 24
type input "02116"
click at [544, 222] on input at bounding box center [583, 224] width 162 height 24
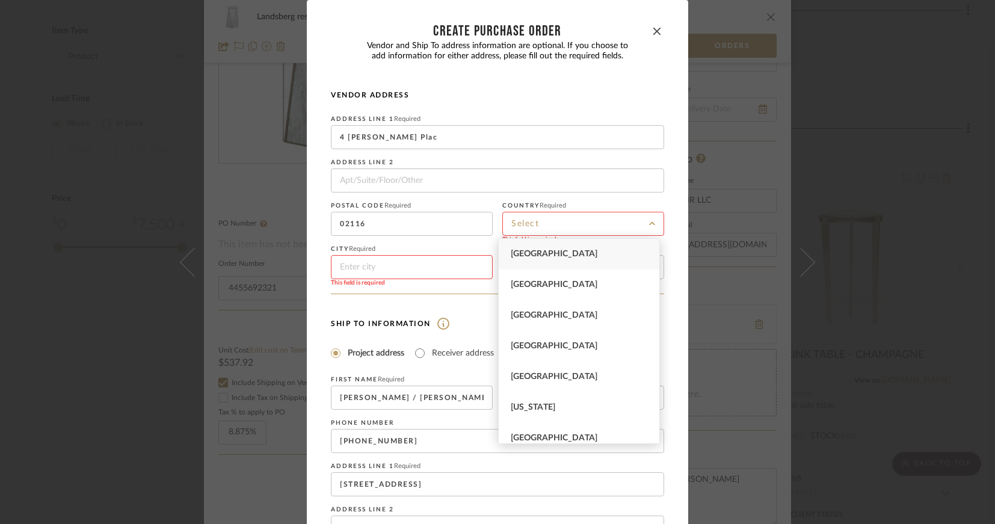
click at [538, 256] on span "[GEOGRAPHIC_DATA]" at bounding box center [554, 254] width 87 height 8
type input "[GEOGRAPHIC_DATA]"
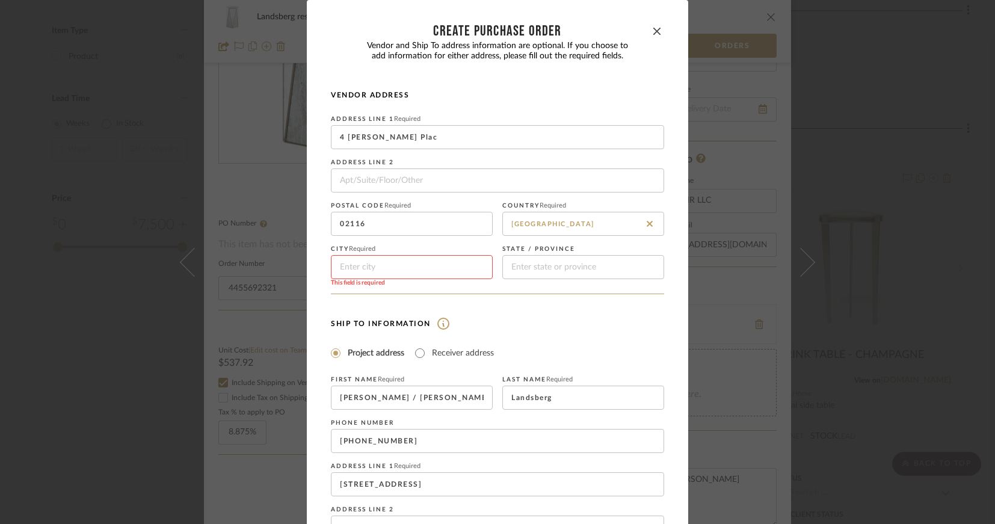
click at [375, 269] on input at bounding box center [412, 267] width 162 height 24
drag, startPoint x: 389, startPoint y: 268, endPoint x: 319, endPoint y: 267, distance: 69.2
click at [319, 267] on dialog-content "CREATE Purchase order Vendor and Ship To address information are optional. If y…" at bounding box center [497, 344] width 381 height 689
type input "[GEOGRAPHIC_DATA]"
click at [569, 268] on input at bounding box center [583, 267] width 162 height 24
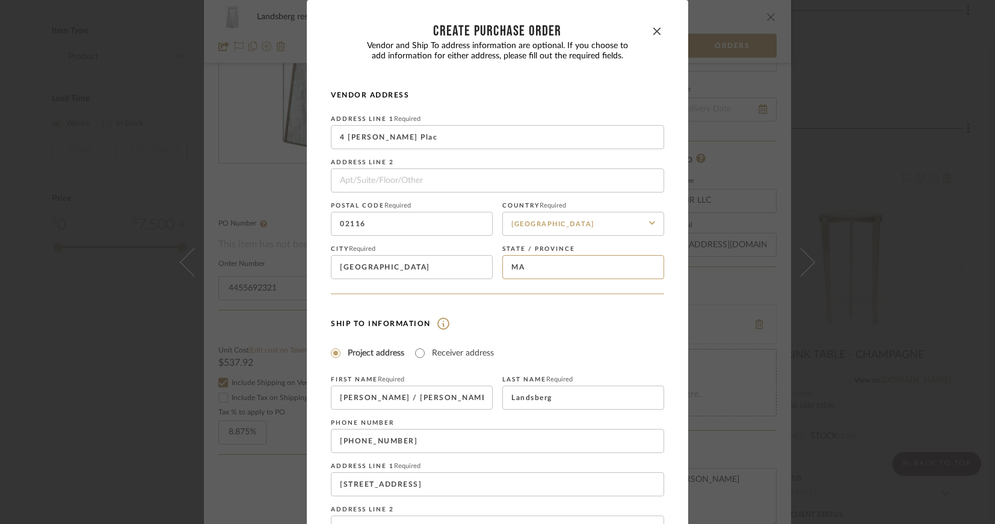
type input "MA"
click at [548, 315] on form "Vendor Address Address Line 1 Required 4 [PERSON_NAME] Plac Address Line 2 Post…" at bounding box center [497, 358] width 333 height 536
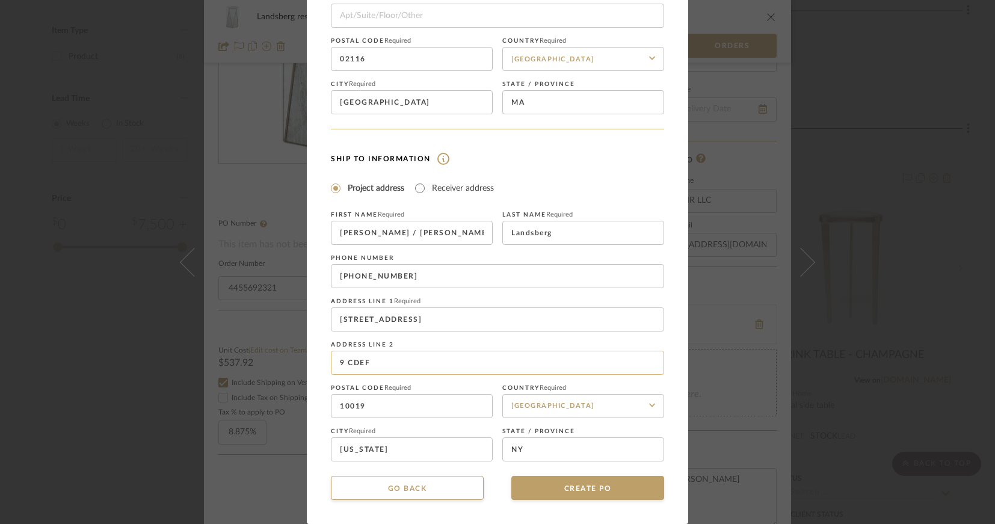
scroll to position [0, 0]
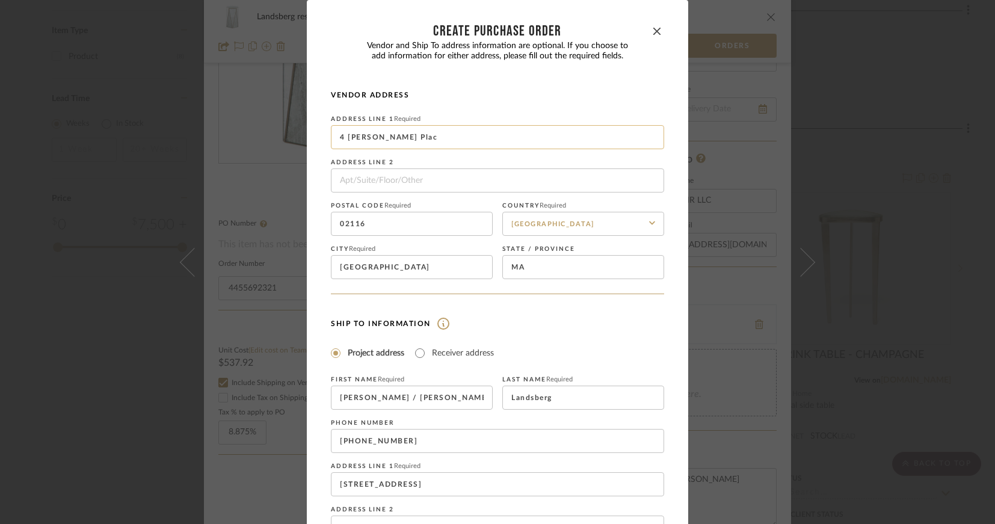
click at [399, 137] on input "4 [PERSON_NAME] Plac" at bounding box center [497, 137] width 333 height 24
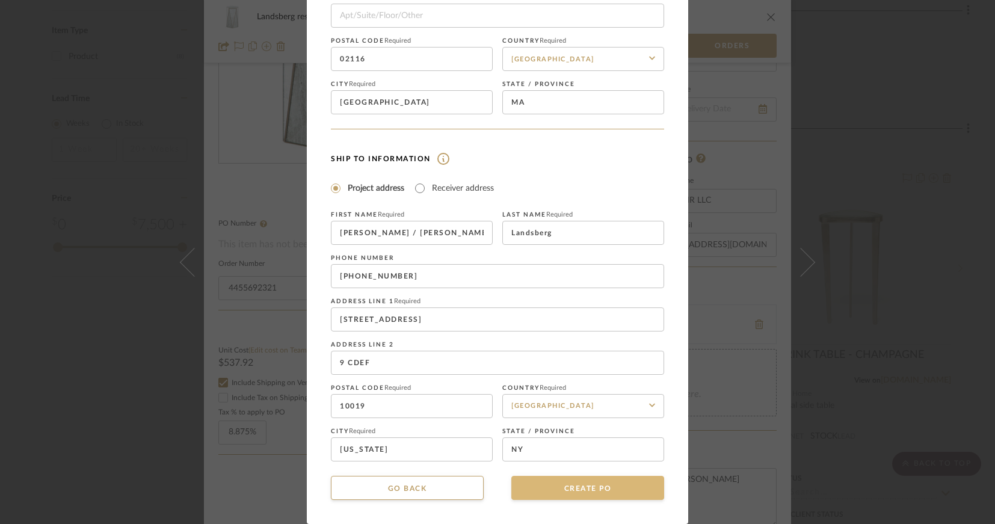
type input "[STREET_ADDRESS][PERSON_NAME]"
click at [555, 490] on button "CREATE PO" at bounding box center [587, 488] width 153 height 24
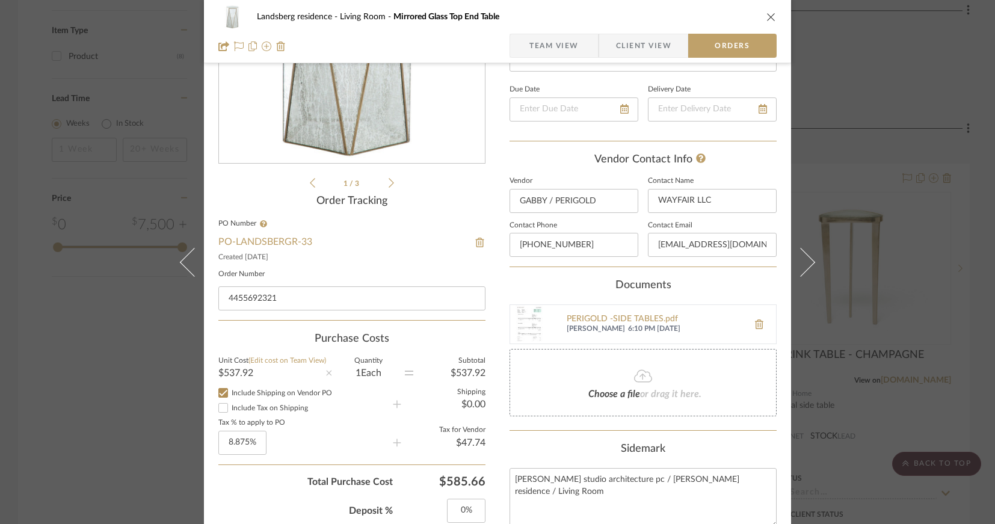
click at [767, 18] on icon "close" at bounding box center [772, 17] width 10 height 10
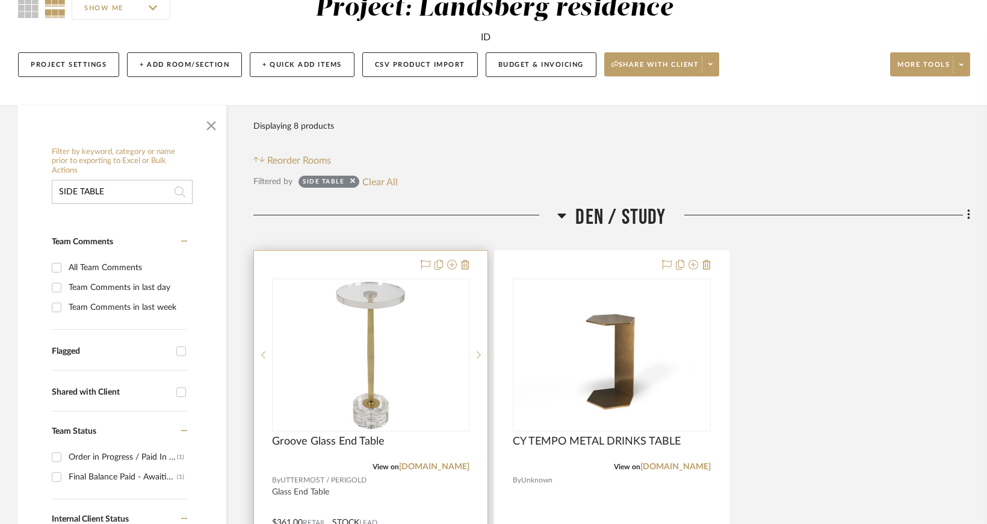
scroll to position [241, 0]
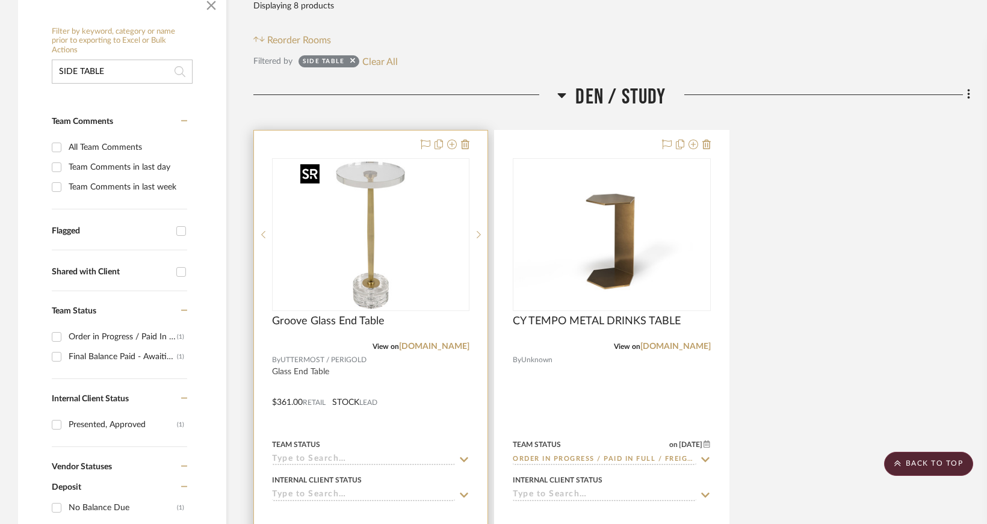
click at [375, 241] on img "0" at bounding box center [370, 234] width 150 height 150
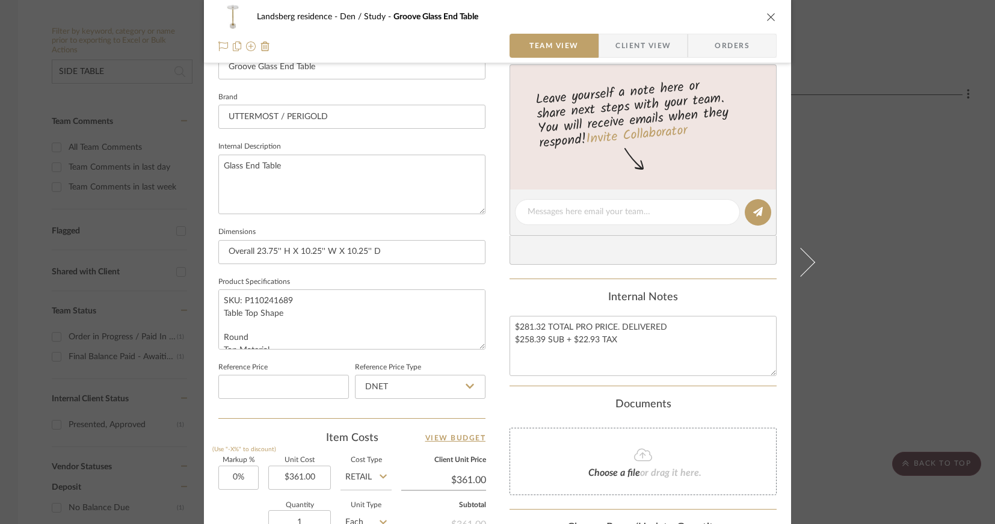
scroll to position [542, 0]
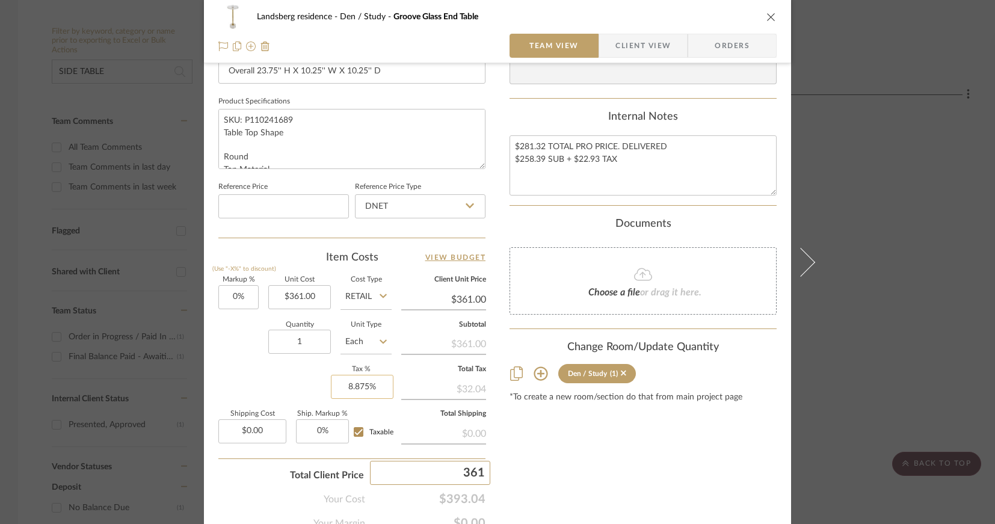
type input "361"
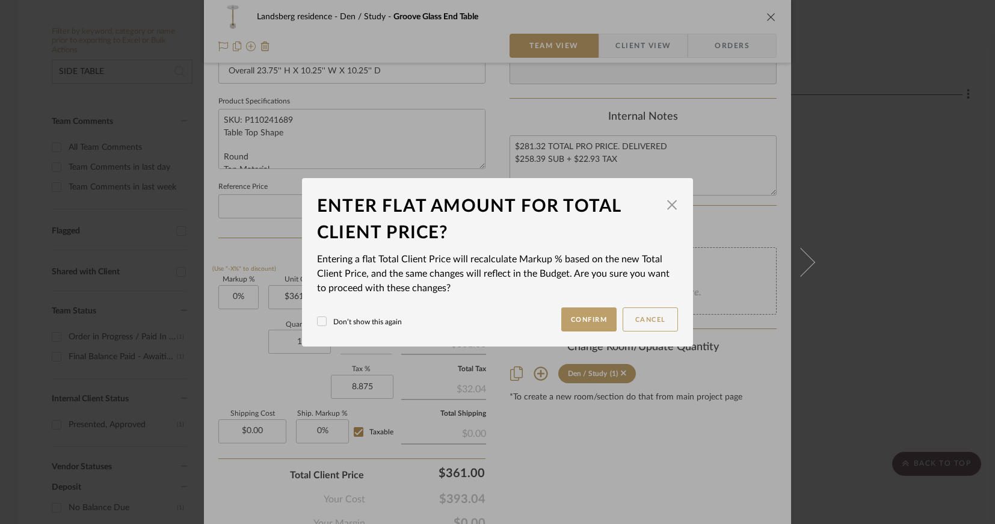
type input "8.875%"
drag, startPoint x: 376, startPoint y: 383, endPoint x: 313, endPoint y: 383, distance: 63.2
click at [313, 383] on div "Landsberg residence Den / Study Groove Glass End Table Team View Client View Or…" at bounding box center [497, 262] width 995 height 524
click at [647, 323] on button "Cancel" at bounding box center [650, 319] width 55 height 24
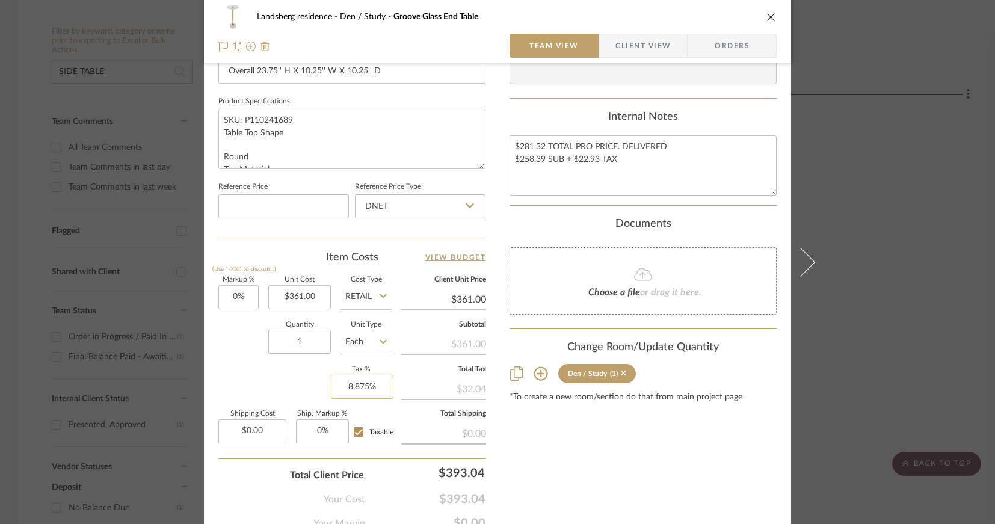
type input "8.875"
click at [372, 388] on input "8.875" at bounding box center [362, 387] width 63 height 24
type input "0%"
type input "361"
click at [565, 480] on div "Content here copies to Client View - confirm visibility there. Show in Client D…" at bounding box center [643, 35] width 267 height 990
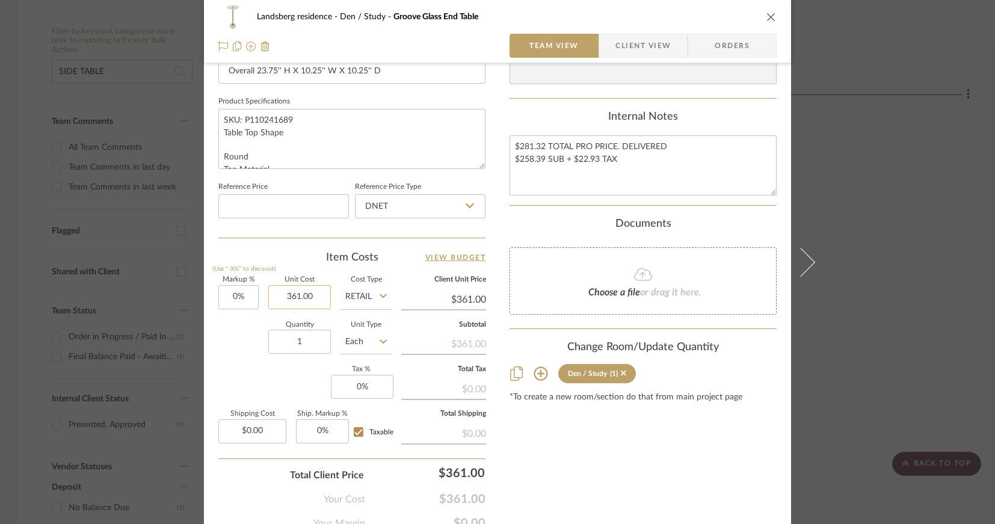
click at [315, 297] on input "361.00" at bounding box center [299, 297] width 63 height 24
type input "$258.39"
click at [572, 451] on div "Content here copies to Client View - confirm visibility there. Show in Client D…" at bounding box center [643, 35] width 267 height 990
type input "$258.39"
type input "361"
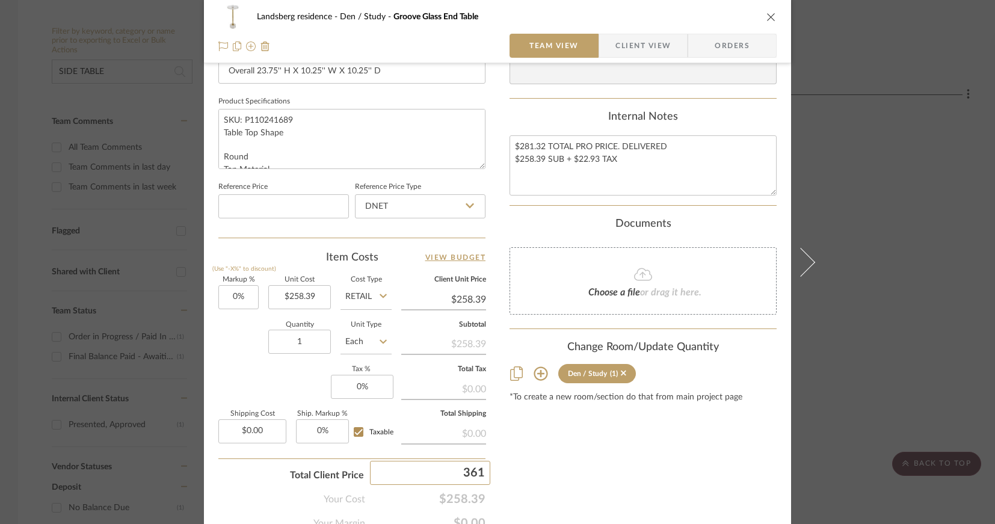
click at [567, 476] on div "Landsberg residence Den / Study Groove Glass End Table Team View Client View Or…" at bounding box center [497, 262] width 995 height 524
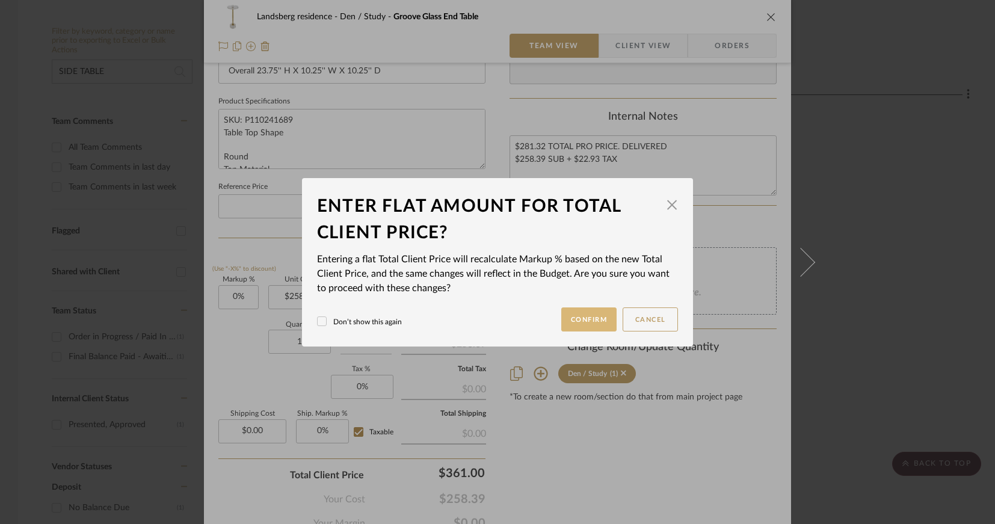
click at [590, 320] on button "Confirm" at bounding box center [589, 319] width 56 height 24
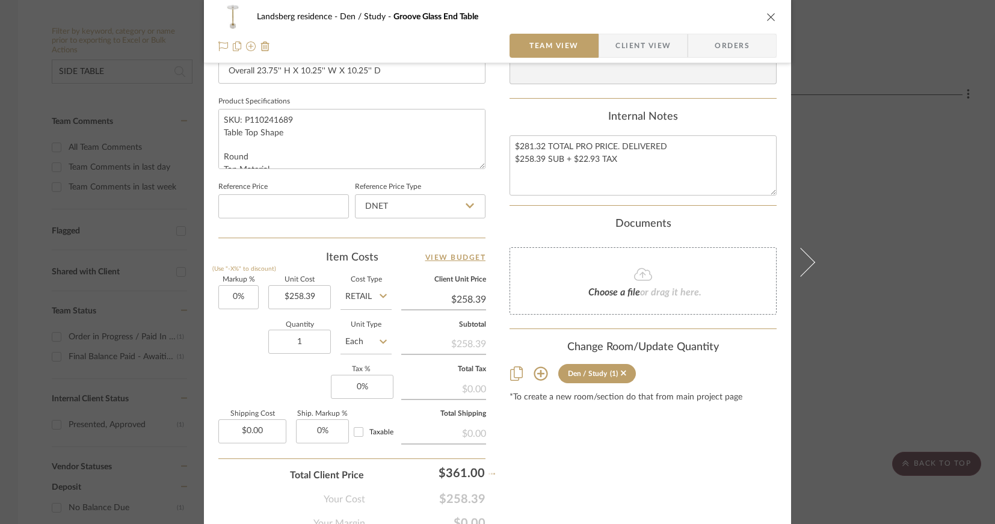
type input "39.71%"
type input "$361.00"
checkbox input "false"
click at [365, 394] on input "0" at bounding box center [362, 387] width 63 height 24
type input "8.875%"
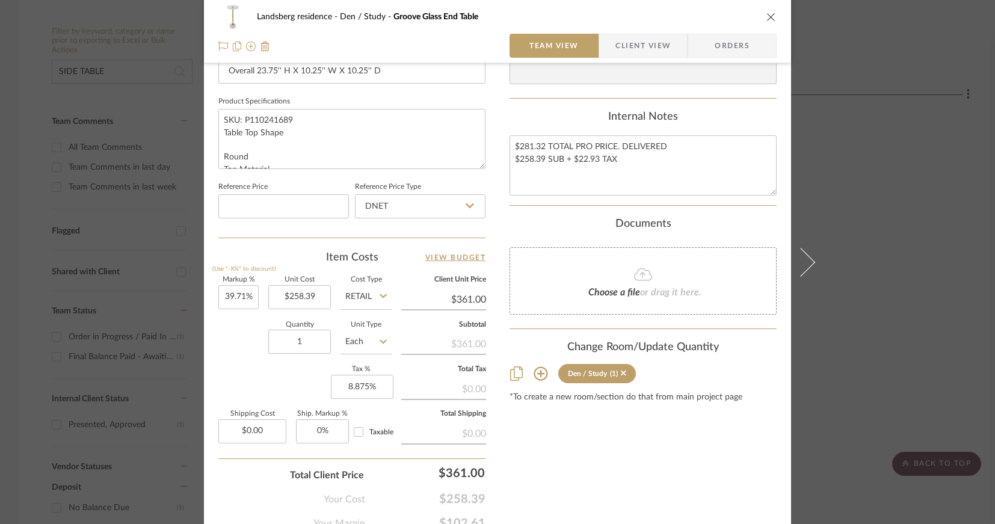
click at [584, 471] on div "Content here copies to Client View - confirm visibility there. Show in Client D…" at bounding box center [643, 35] width 267 height 990
type input "39.71"
click at [238, 294] on input "39.71" at bounding box center [238, 297] width 40 height 24
click at [551, 466] on div "Content here copies to Client View - confirm visibility there. Show in Client D…" at bounding box center [643, 35] width 267 height 990
type input "0%"
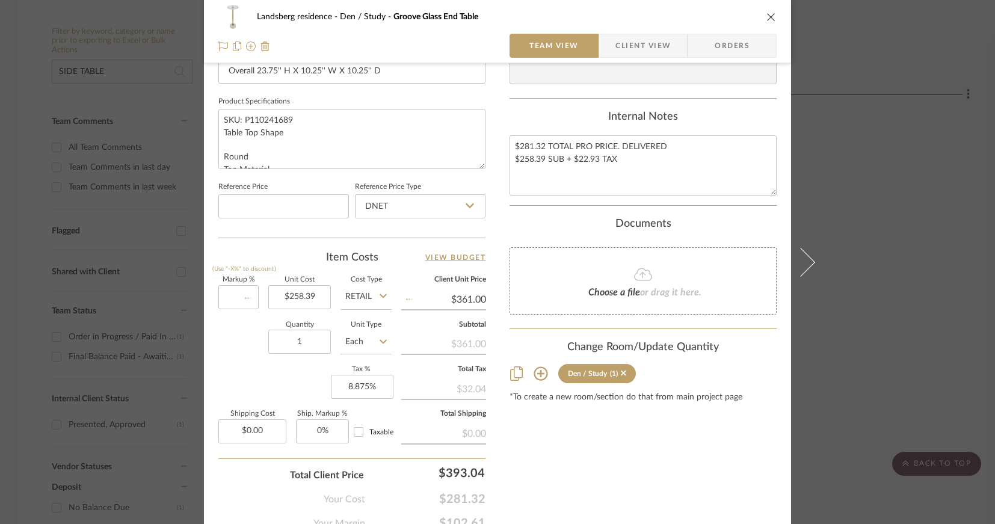
type input "$258.39"
click at [239, 298] on input "0" at bounding box center [238, 297] width 40 height 24
paste input "39.71"
type input "39.71%"
click at [641, 443] on div "Content here copies to Client View - confirm visibility there. Show in Client D…" at bounding box center [643, 35] width 267 height 990
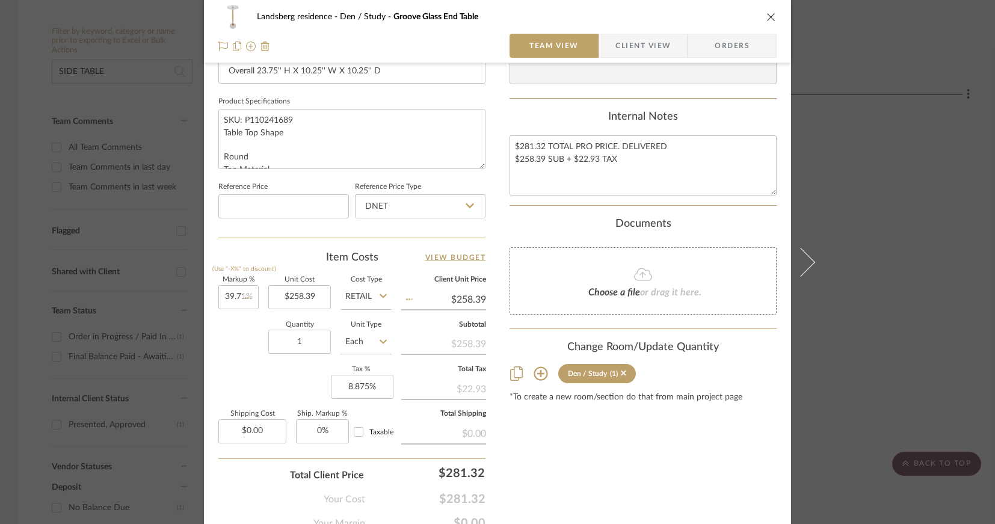
type input "$361.00"
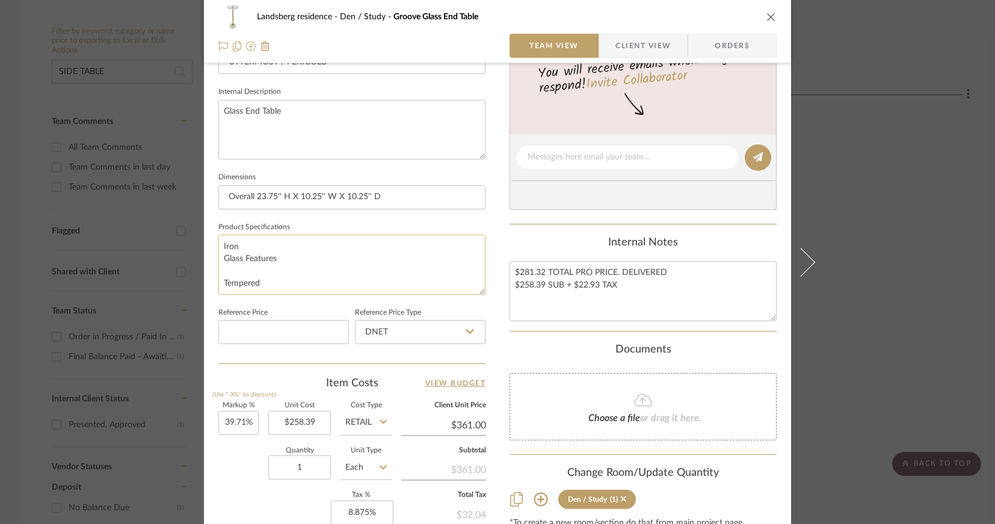
scroll to position [0, 0]
drag, startPoint x: 291, startPoint y: 242, endPoint x: 239, endPoint y: 244, distance: 51.8
click at [239, 244] on textarea "SKU: P110241689 Table Top Shape Round Top Material Glass Base Material Iron Gla…" at bounding box center [351, 265] width 267 height 60
click at [650, 42] on span "Client View" at bounding box center [643, 46] width 55 height 24
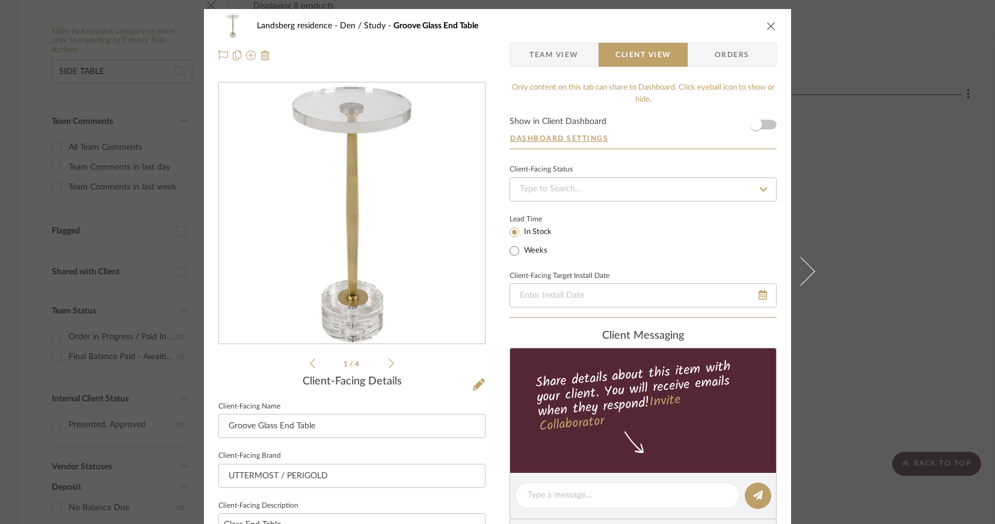
click at [553, 57] on span "Team View" at bounding box center [553, 55] width 49 height 24
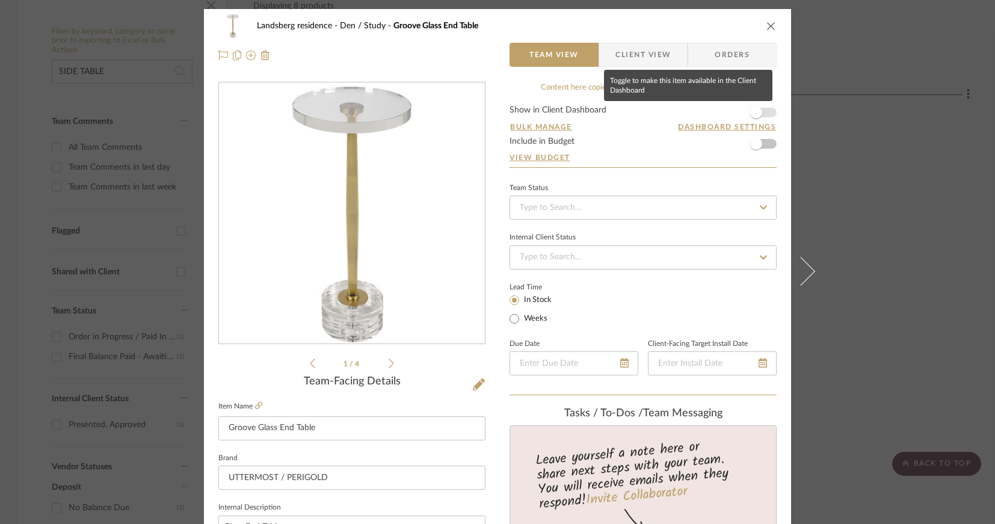
click at [760, 111] on span "button" at bounding box center [756, 112] width 26 height 26
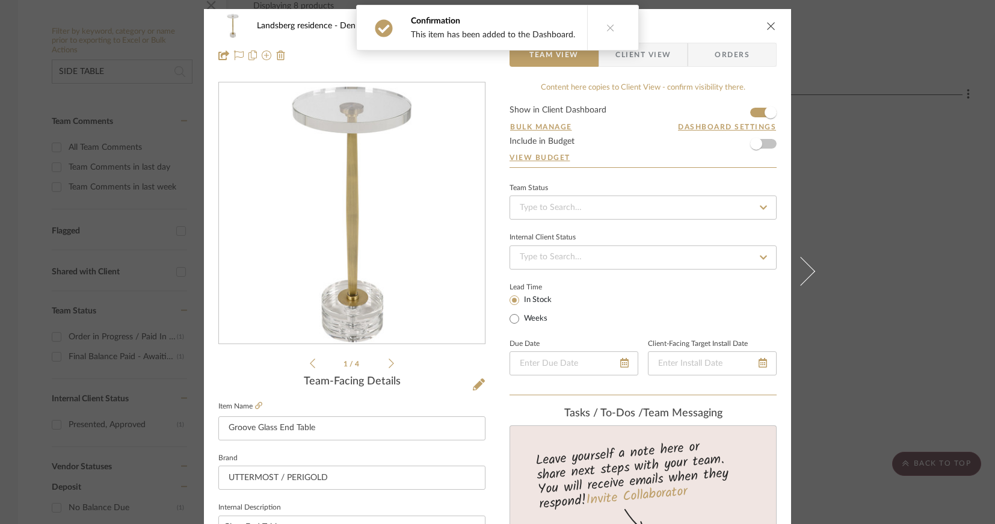
click at [648, 52] on span "Client View" at bounding box center [643, 55] width 55 height 24
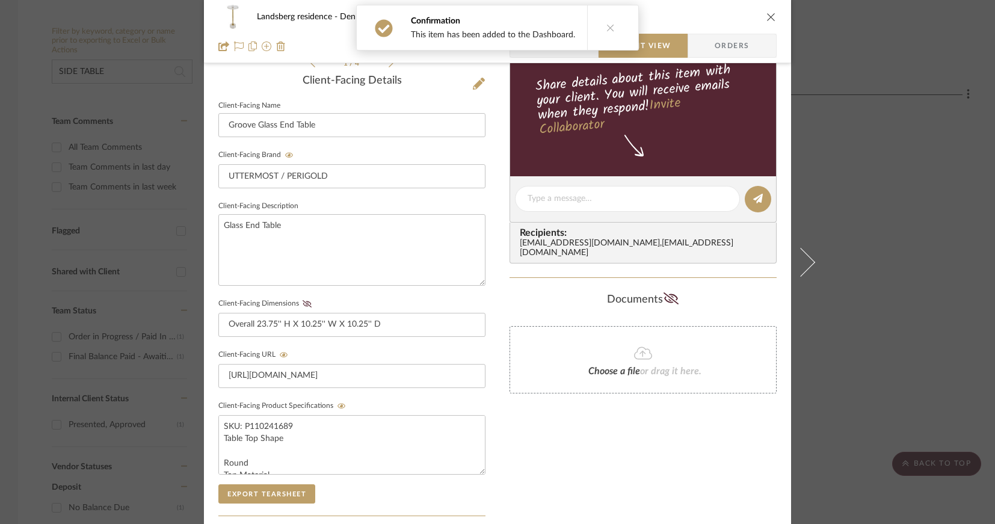
scroll to position [487, 0]
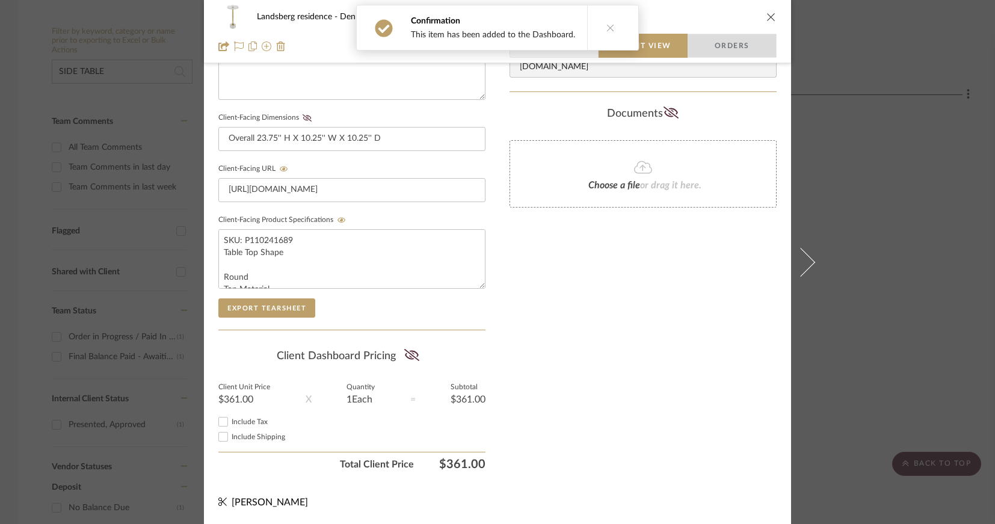
click at [718, 45] on span "Orders" at bounding box center [732, 46] width 61 height 24
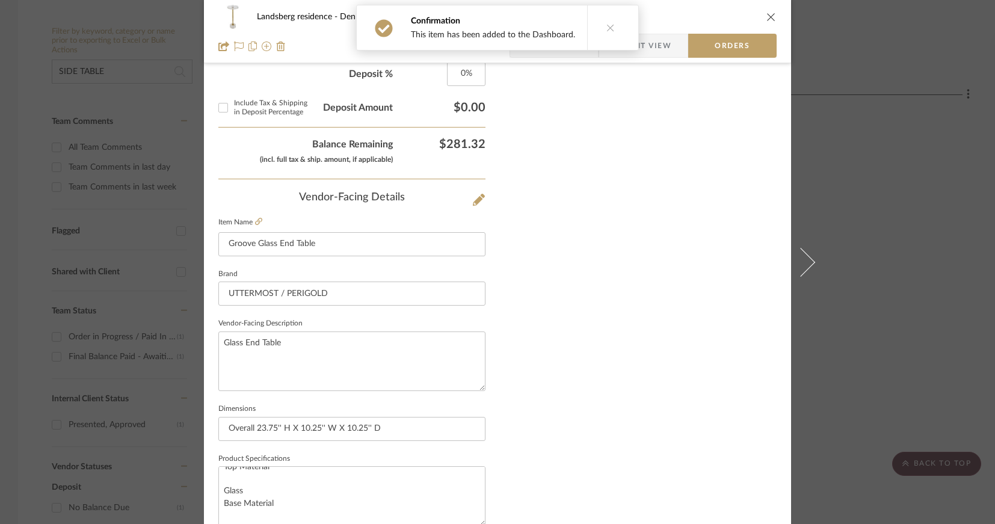
scroll to position [756, 0]
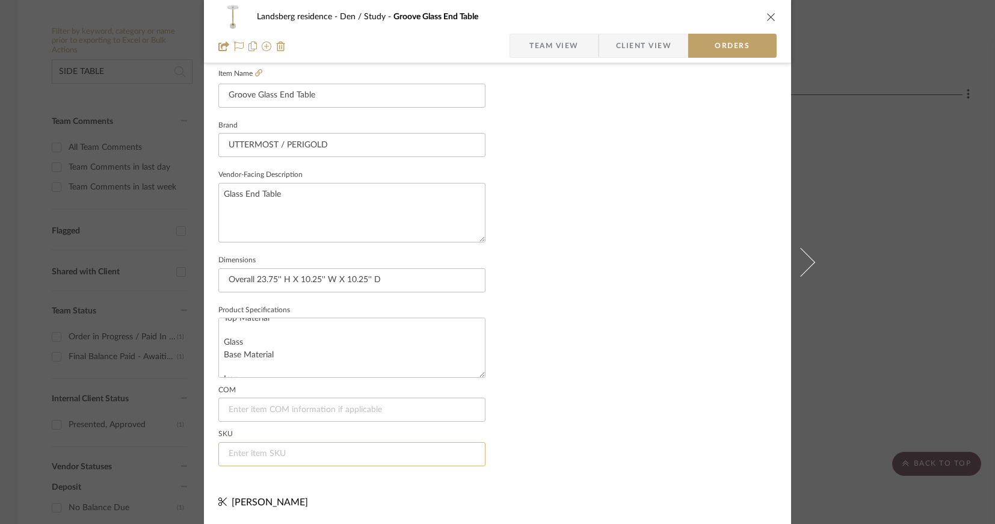
click at [247, 452] on input at bounding box center [351, 454] width 267 height 24
paste input "P110241689"
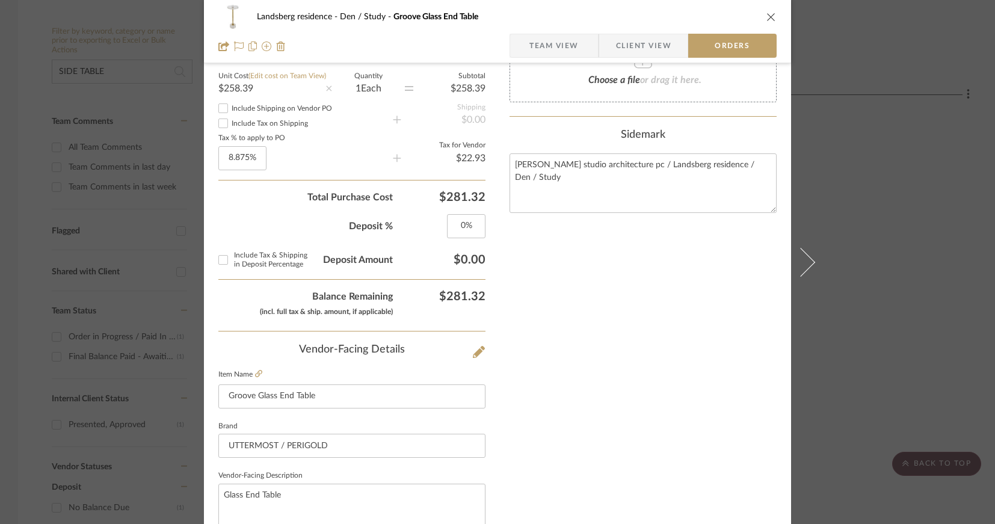
scroll to position [274, 0]
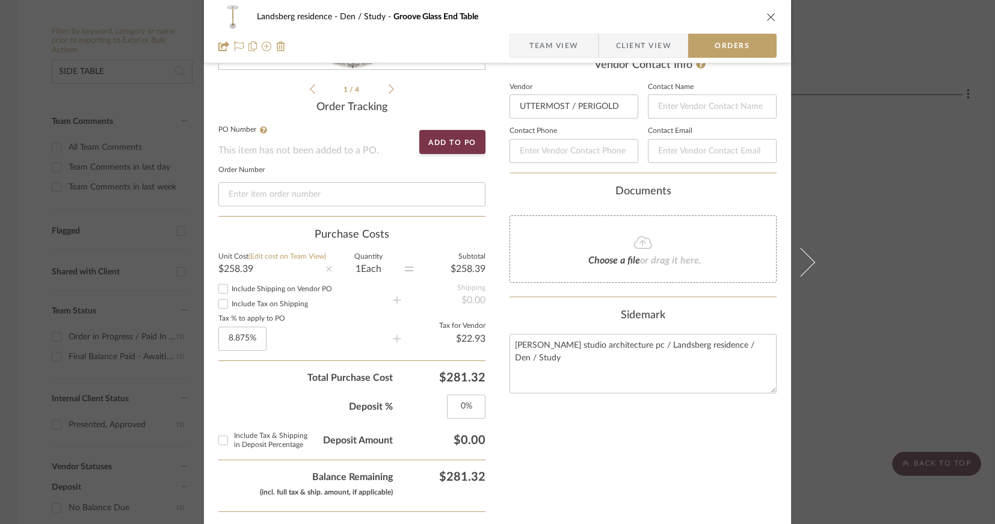
type input "P110241689"
click at [234, 289] on span "Include Shipping on Vendor PO" at bounding box center [282, 288] width 100 height 7
click at [230, 289] on input "Include Shipping on Vendor PO" at bounding box center [223, 289] width 14 height 14
checkbox input "true"
click at [234, 289] on span "Include Shipping on Vendor PO" at bounding box center [282, 288] width 100 height 7
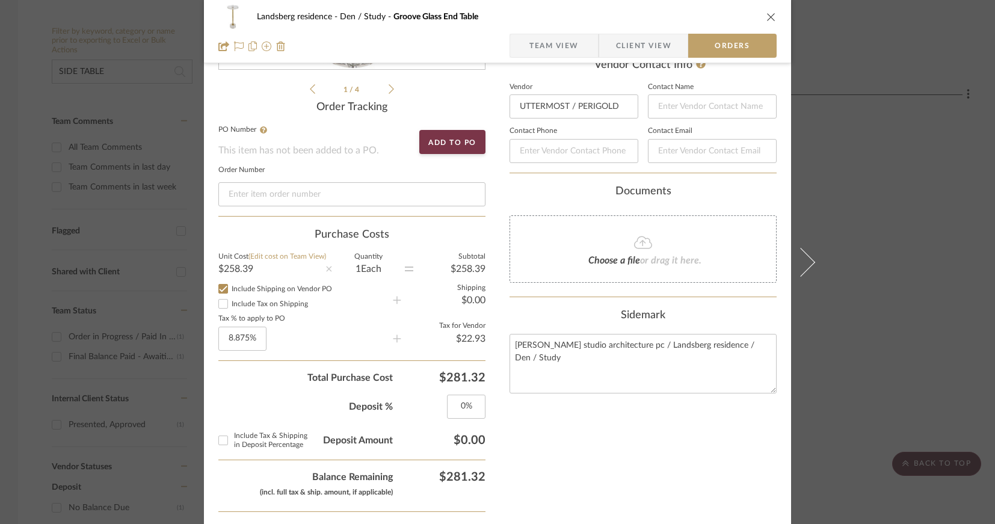
click at [230, 289] on input "Include Shipping on Vendor PO" at bounding box center [223, 289] width 14 height 14
checkbox input "false"
click at [234, 289] on span "Include Shipping on Vendor PO" at bounding box center [282, 288] width 100 height 7
click at [230, 289] on input "Include Shipping on Vendor PO" at bounding box center [223, 289] width 14 height 14
checkbox input "true"
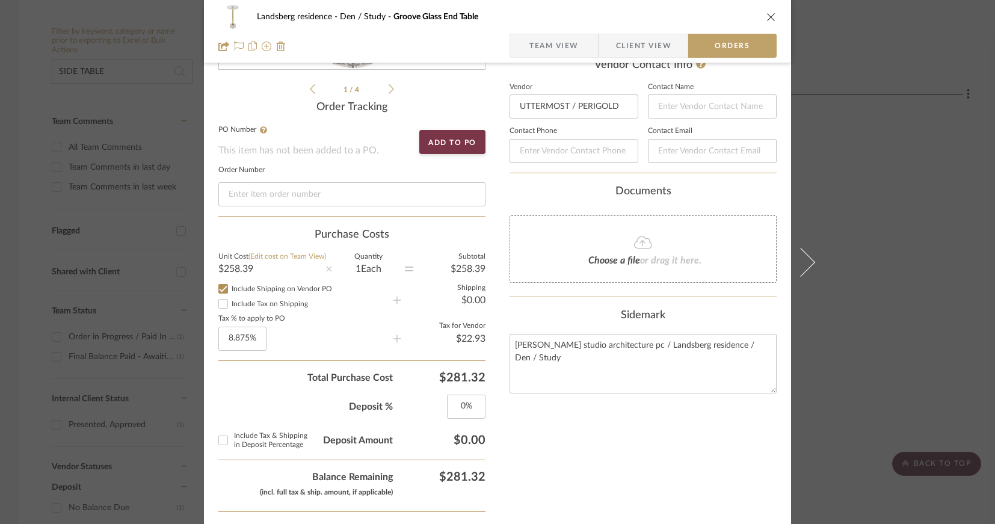
click at [234, 289] on span "Include Shipping on Vendor PO" at bounding box center [282, 288] width 100 height 7
click at [230, 289] on input "Include Shipping on Vendor PO" at bounding box center [223, 289] width 14 height 14
checkbox input "false"
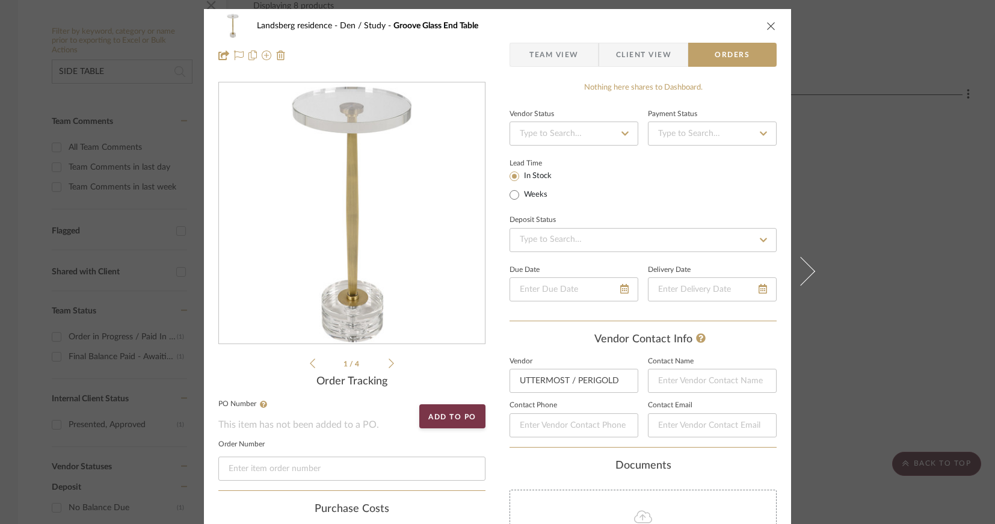
scroll to position [181, 0]
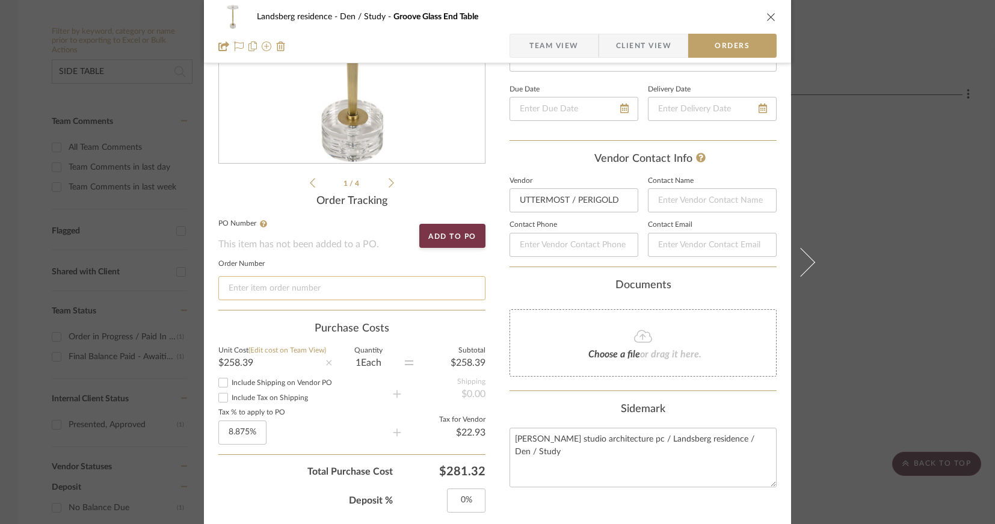
click at [256, 283] on input at bounding box center [351, 288] width 267 height 24
click at [237, 290] on input at bounding box center [351, 288] width 267 height 24
paste input "4455692321"
type input "4455692321"
click at [447, 239] on button "Add to PO" at bounding box center [452, 236] width 66 height 24
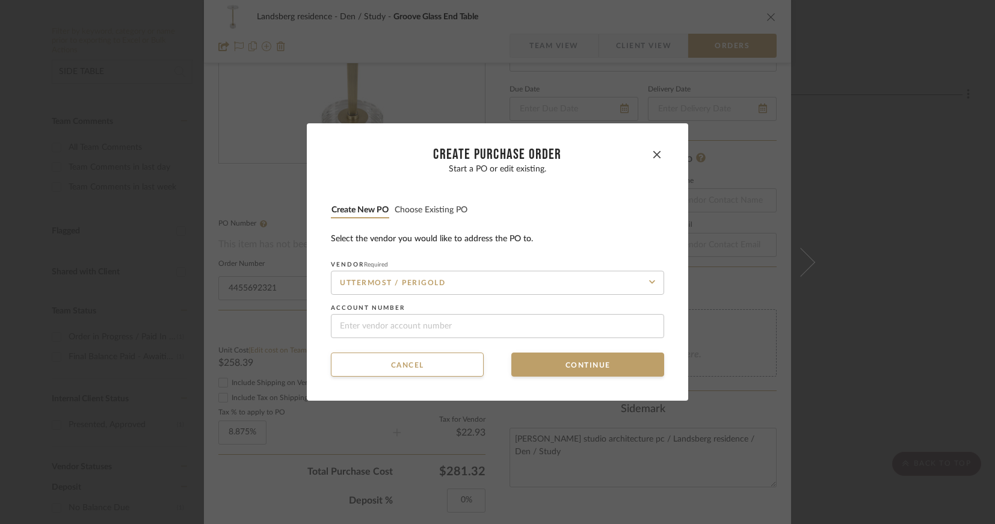
click at [436, 210] on button "Choose existing PO" at bounding box center [431, 210] width 74 height 11
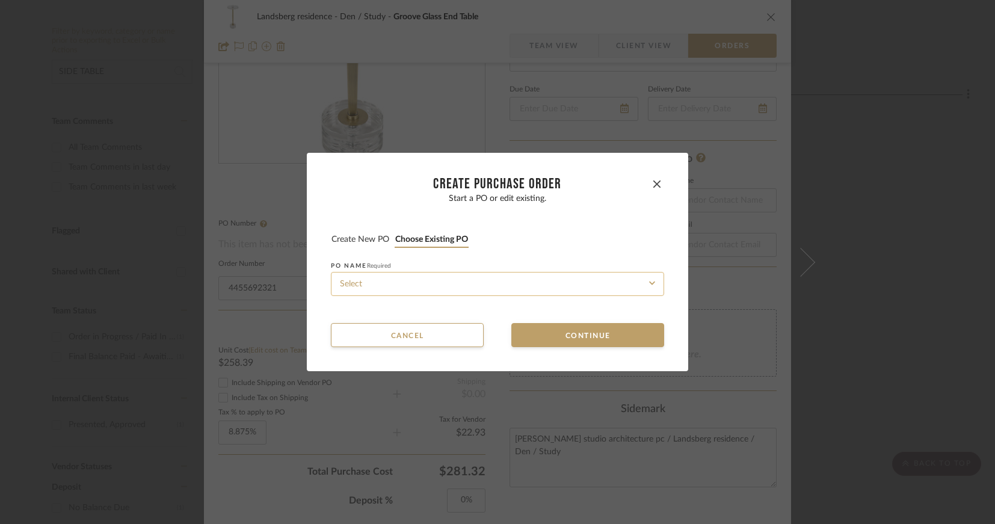
click at [403, 282] on input at bounding box center [497, 284] width 333 height 24
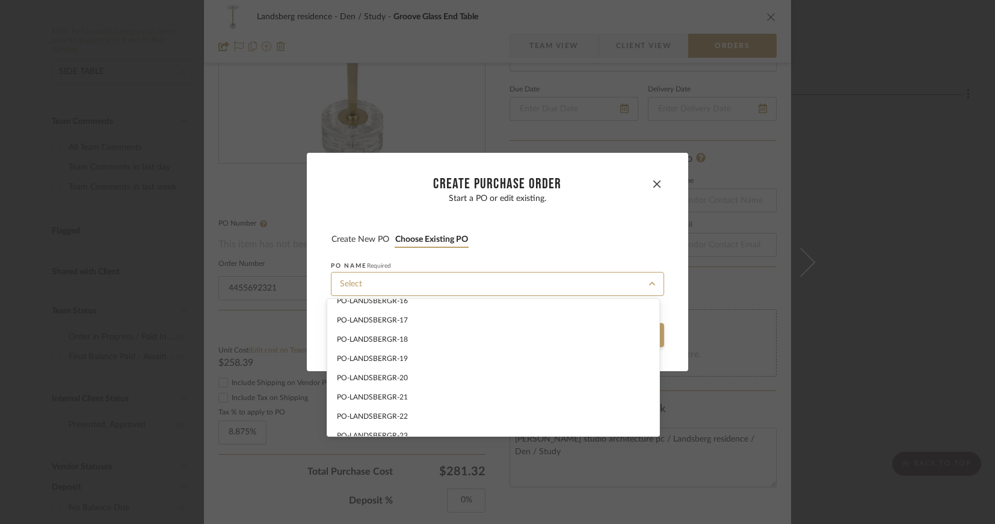
scroll to position [498, 0]
click at [407, 428] on span "PO-LANDSBERGR-33" at bounding box center [372, 430] width 71 height 7
type input "PO-LANDSBERGR-33"
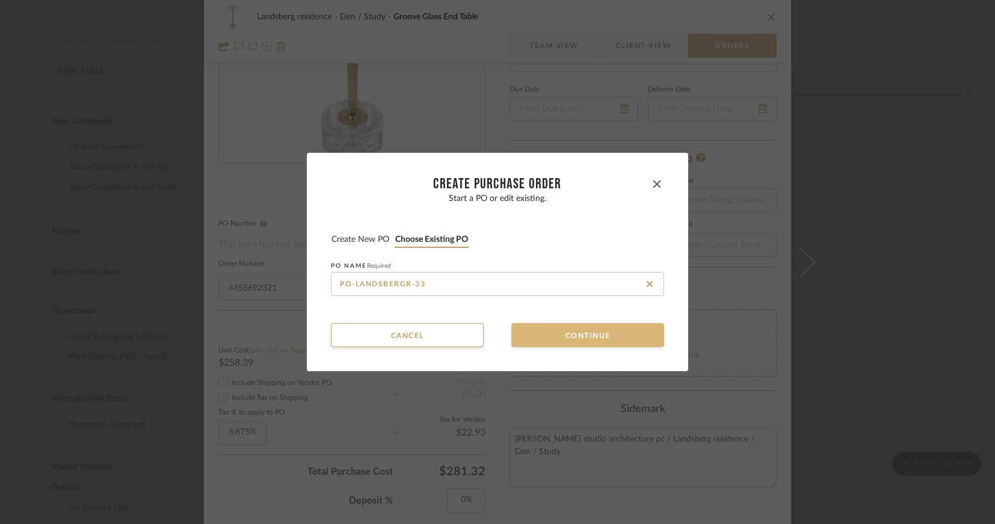
click at [549, 330] on button "Continue" at bounding box center [587, 335] width 153 height 24
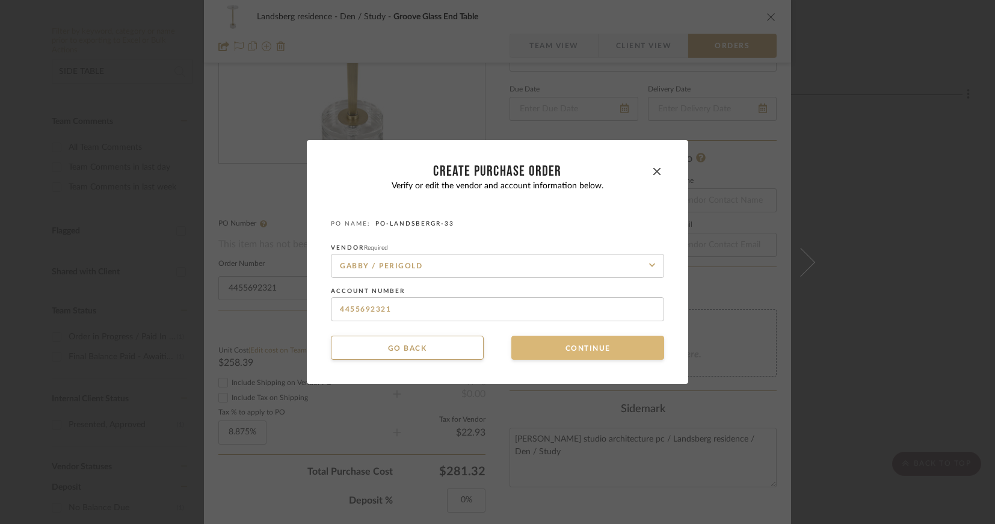
click at [544, 342] on button "Continue" at bounding box center [587, 348] width 153 height 24
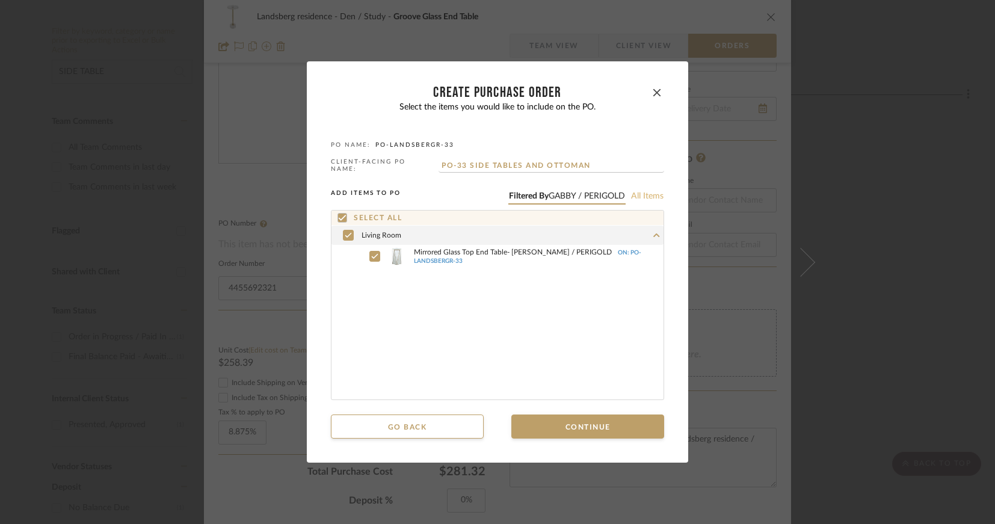
click at [637, 193] on button "All items" at bounding box center [648, 196] width 34 height 11
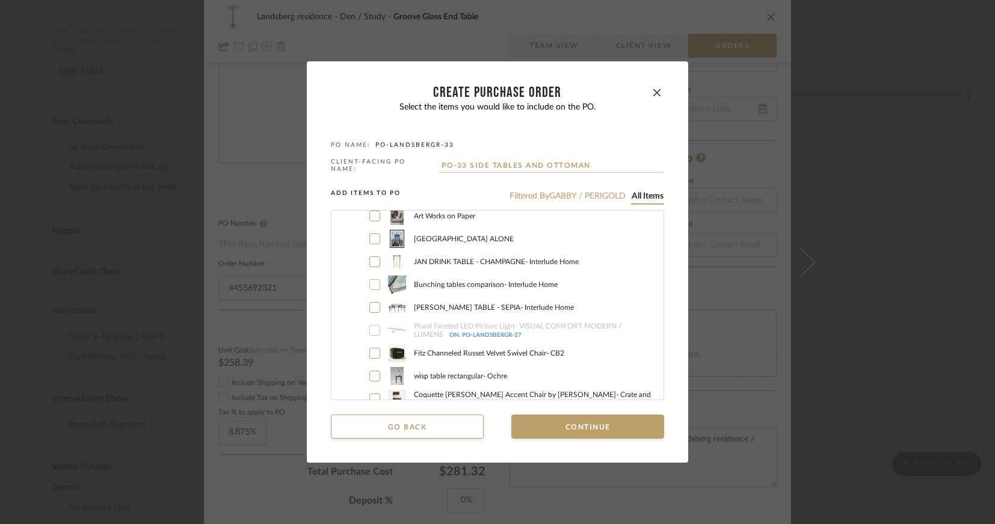
scroll to position [2948, 0]
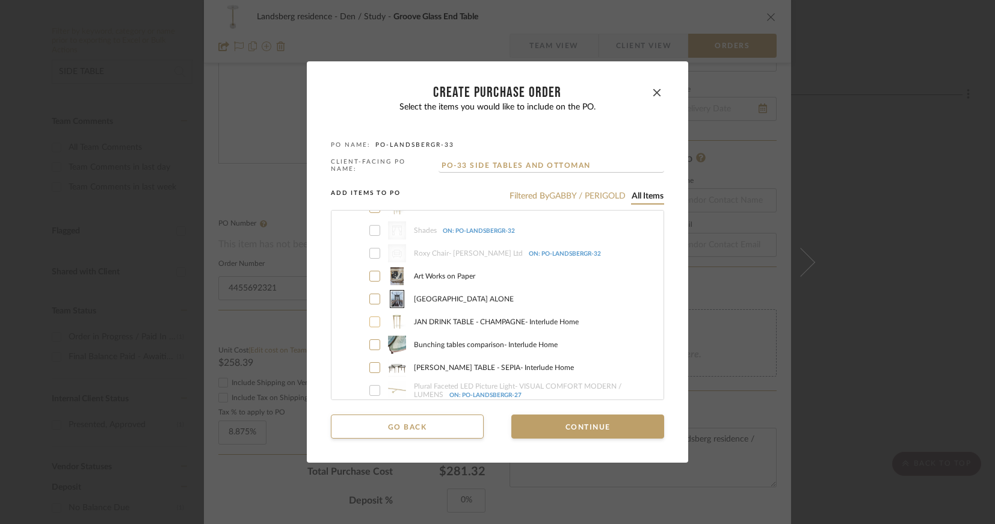
click at [371, 318] on icon at bounding box center [374, 322] width 7 height 8
click at [371, 320] on icon at bounding box center [374, 322] width 7 height 8
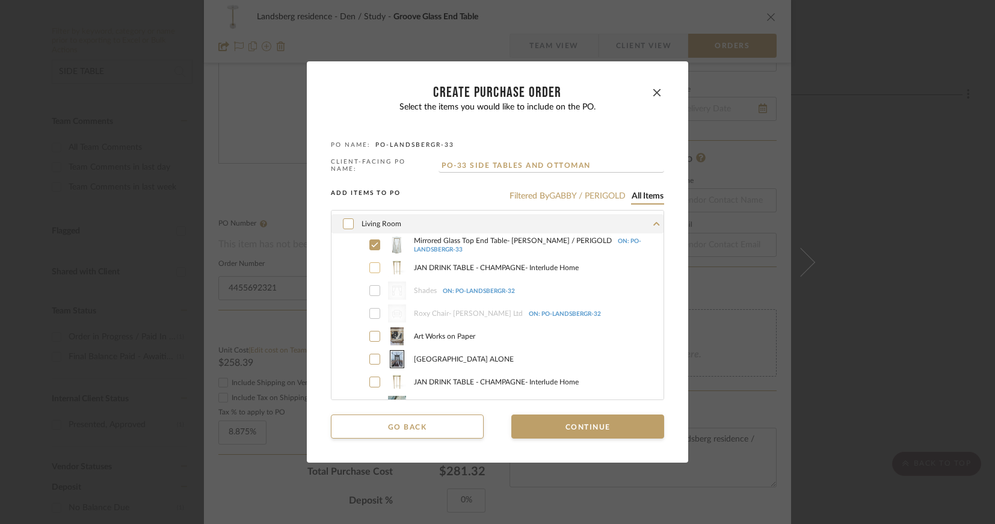
click at [374, 264] on div at bounding box center [374, 267] width 11 height 11
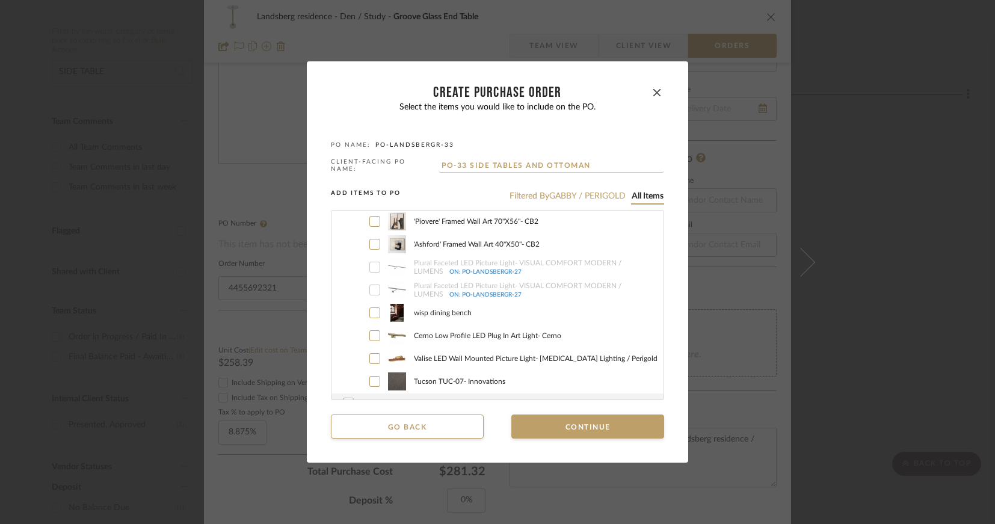
scroll to position [5295, 0]
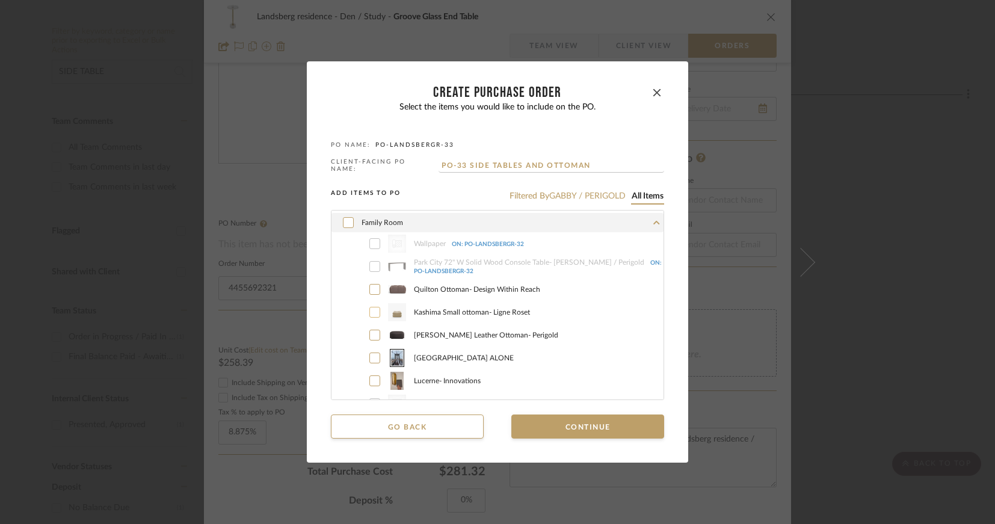
click at [372, 310] on icon at bounding box center [375, 312] width 7 height 5
click at [557, 422] on button "Continue" at bounding box center [587, 427] width 153 height 24
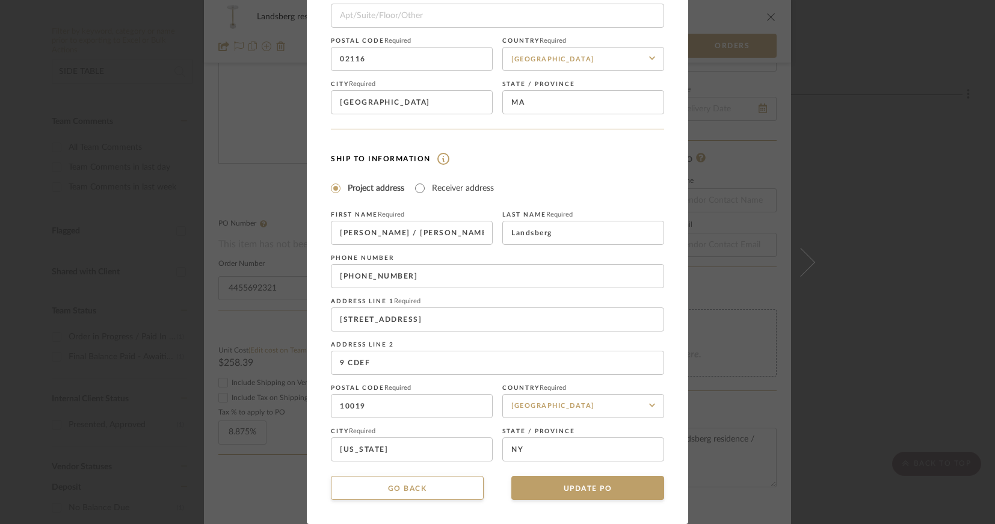
scroll to position [0, 0]
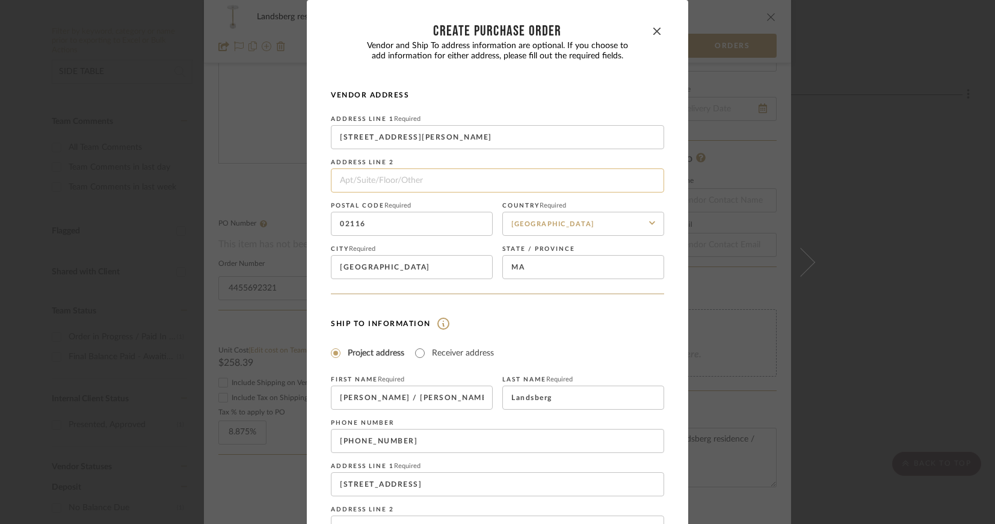
click at [376, 185] on input at bounding box center [497, 180] width 333 height 24
type input "o"
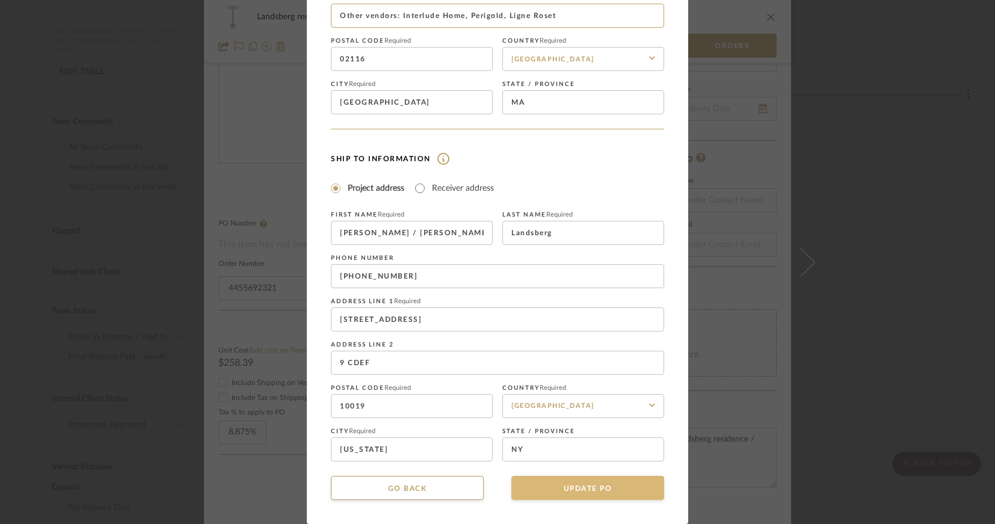
type input "Other vendors: Interlude Home, Perigold, Ligne Roset"
click at [580, 491] on button "UPDATE PO" at bounding box center [587, 488] width 153 height 24
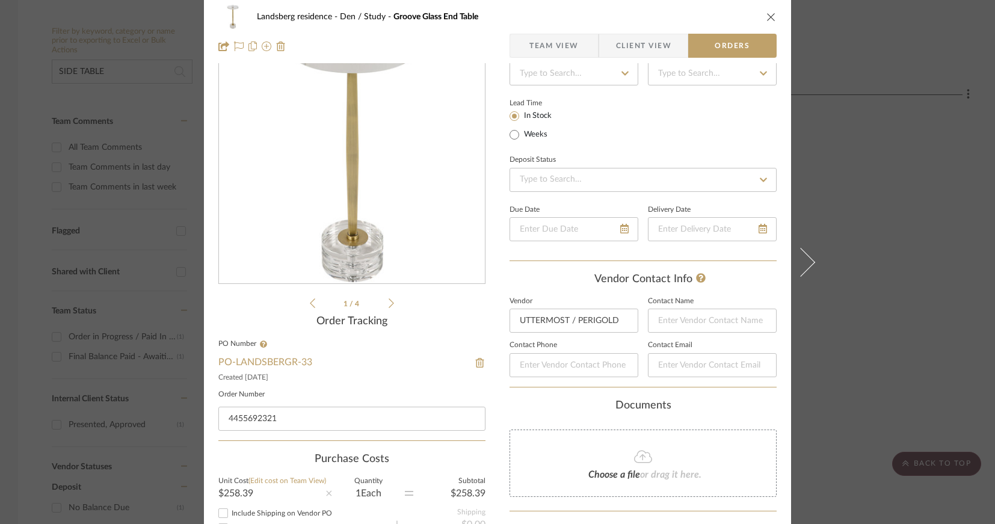
scroll to position [0, 0]
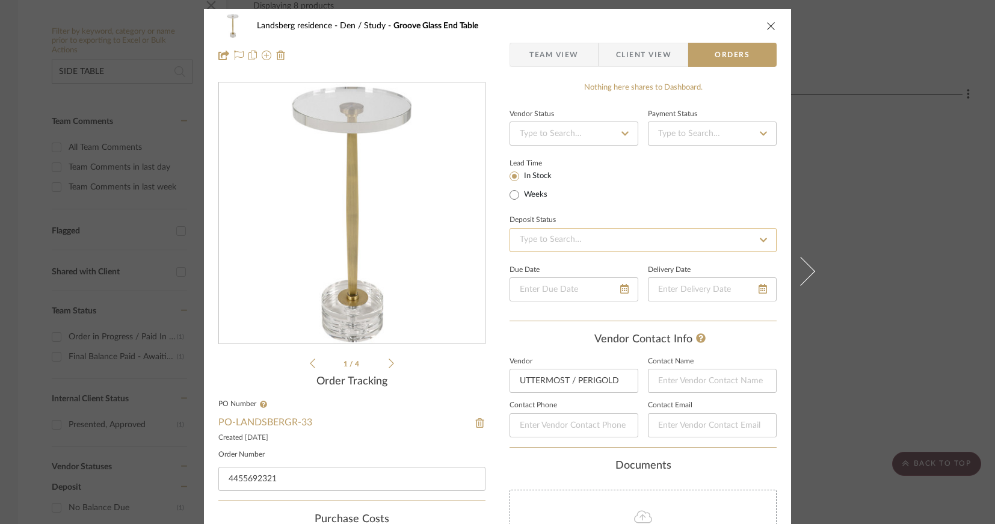
click at [647, 244] on input at bounding box center [643, 240] width 267 height 24
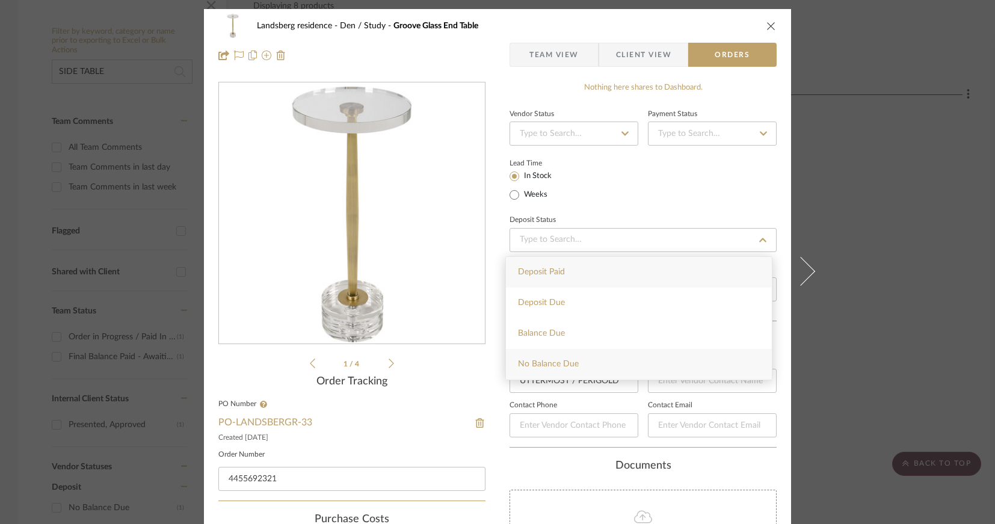
click at [579, 358] on div "No Balance Due" at bounding box center [639, 364] width 266 height 31
type input "[DATE]"
type input "No Balance Due"
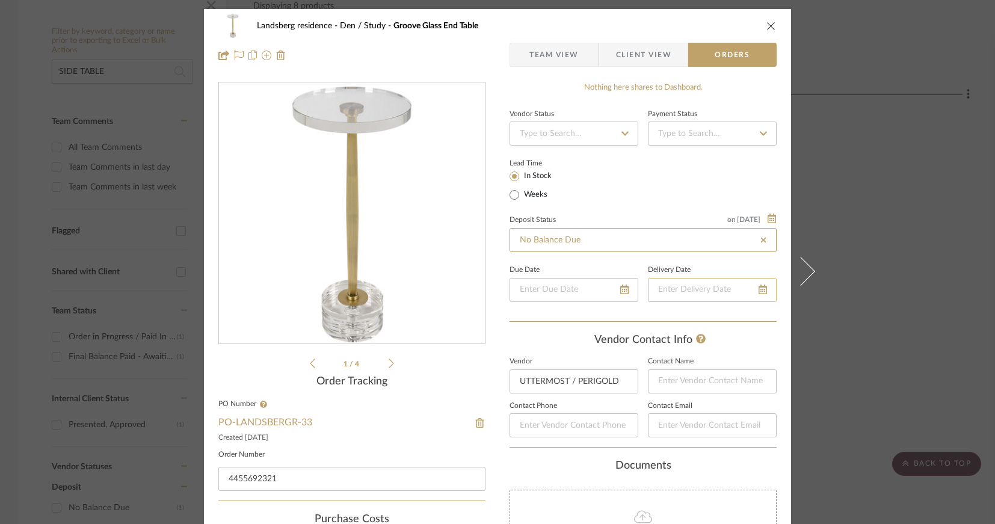
type input "[DATE]"
click at [768, 25] on icon "close" at bounding box center [772, 26] width 10 height 10
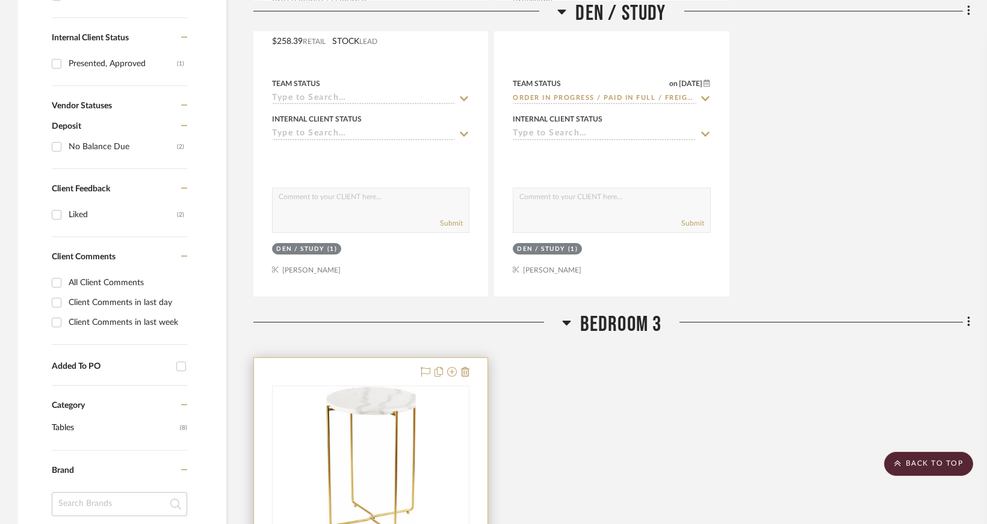
scroll to position [842, 0]
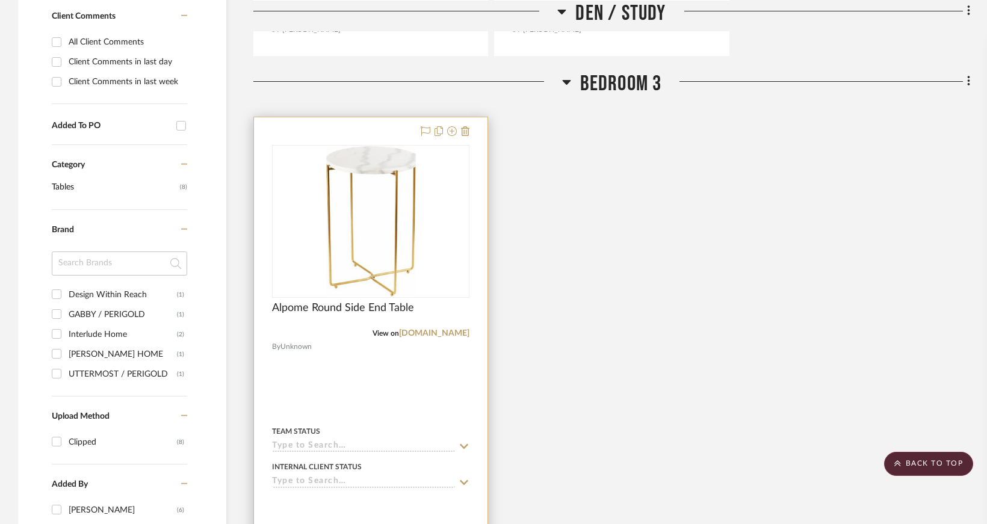
click at [416, 242] on div "0" at bounding box center [371, 222] width 196 height 152
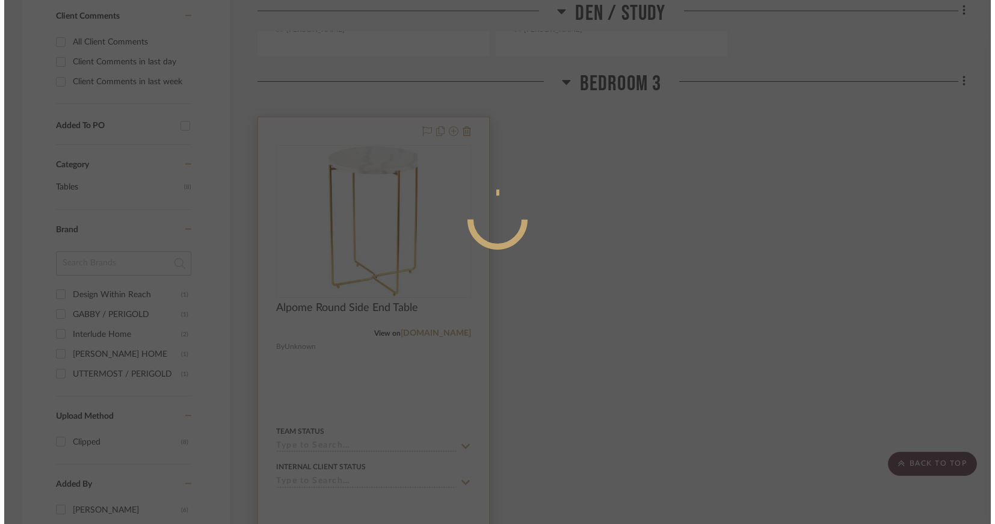
scroll to position [0, 0]
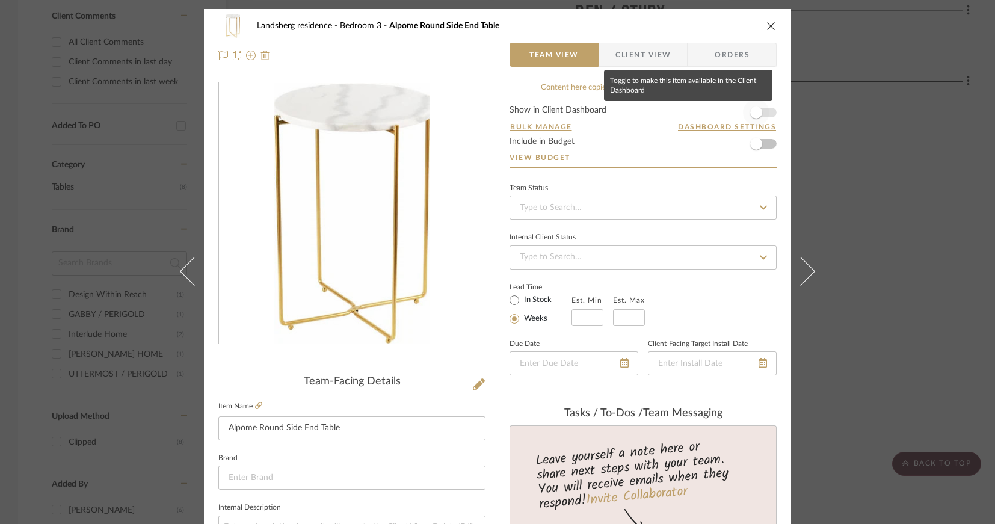
click at [756, 112] on span "button" at bounding box center [756, 112] width 12 height 12
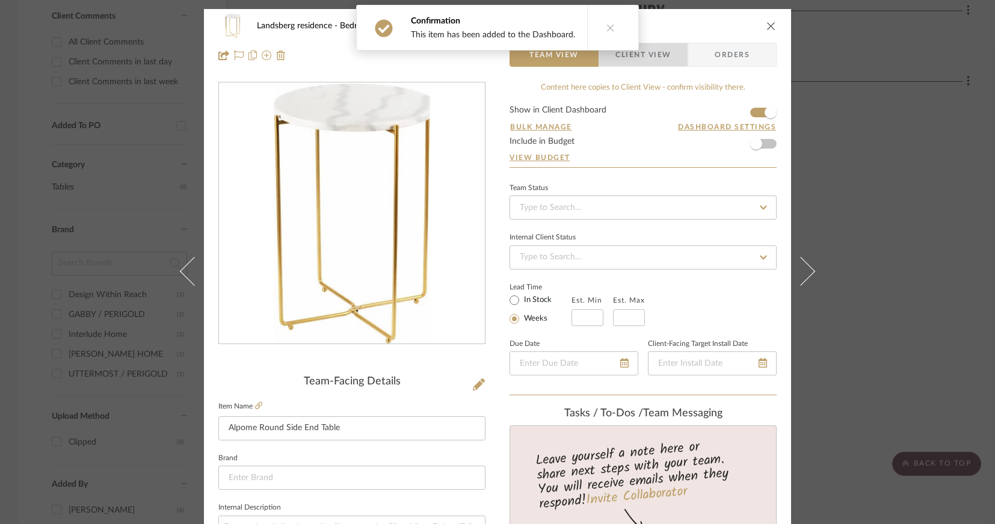
click at [642, 58] on span "Client View" at bounding box center [643, 55] width 55 height 24
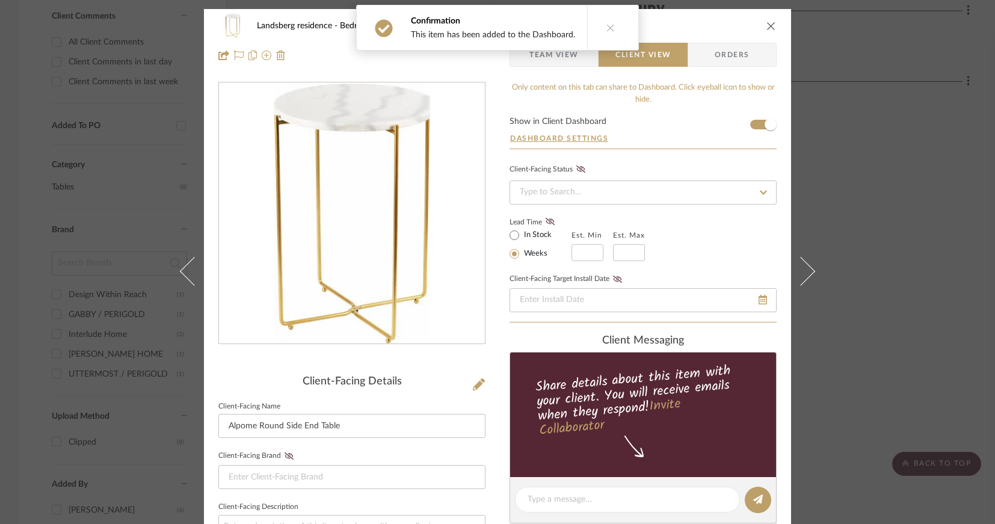
click at [767, 28] on icon "close" at bounding box center [772, 26] width 10 height 10
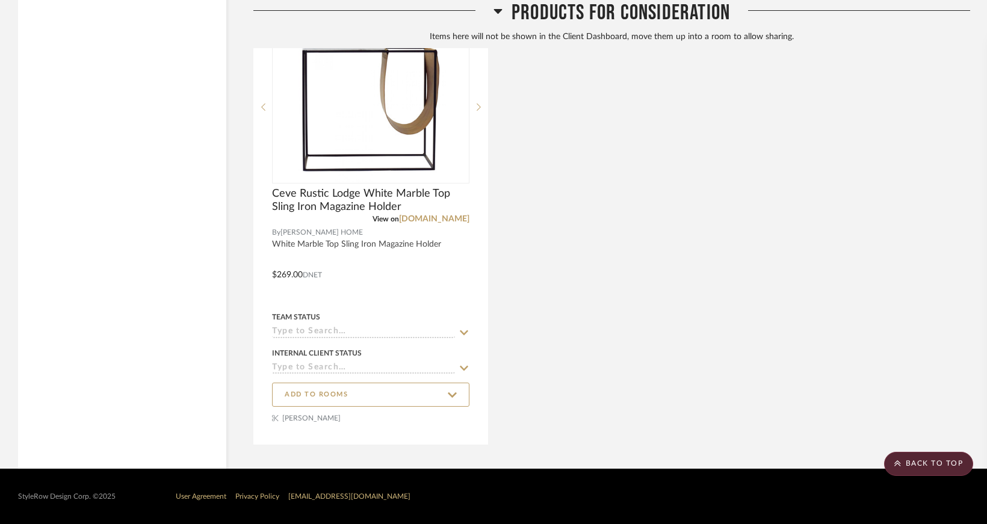
scroll to position [2679, 0]
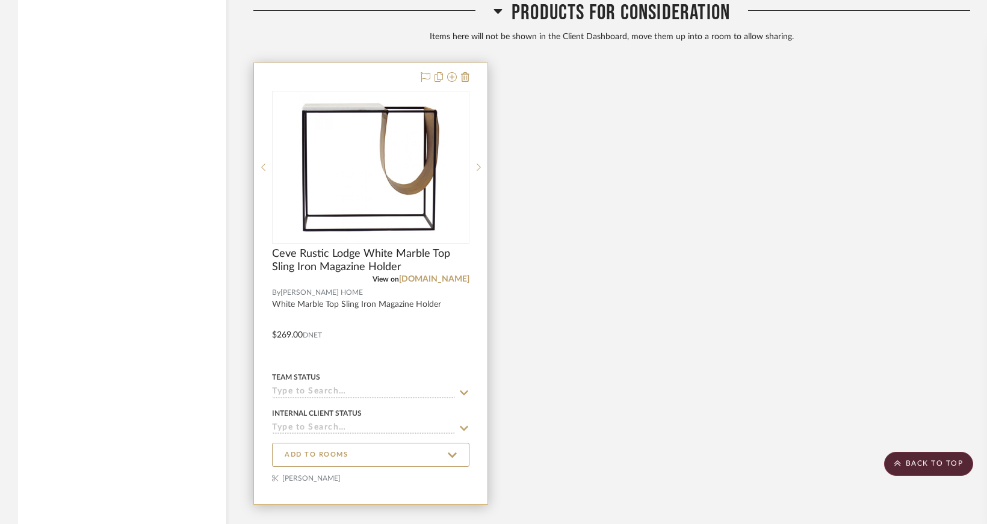
click at [290, 181] on div at bounding box center [370, 167] width 197 height 153
click at [326, 181] on img "0" at bounding box center [370, 167] width 150 height 150
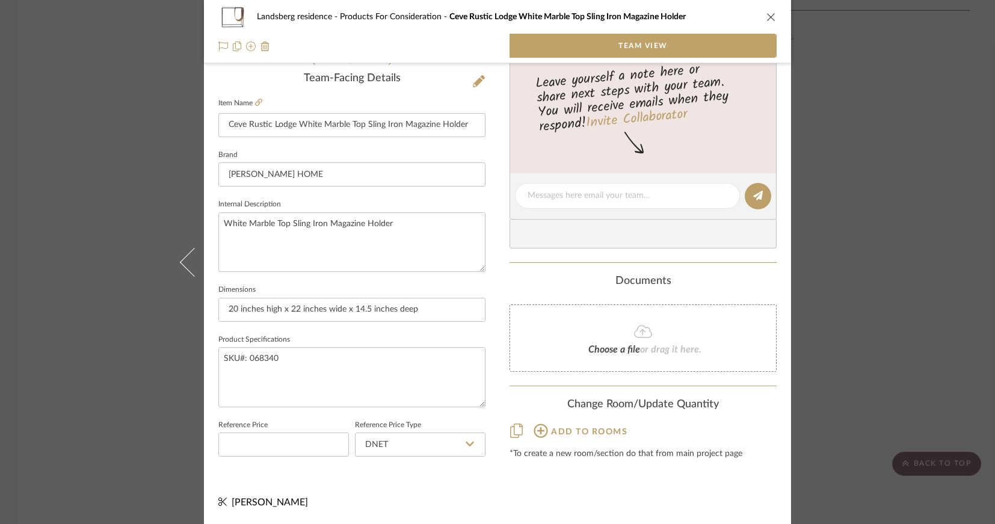
scroll to position [0, 0]
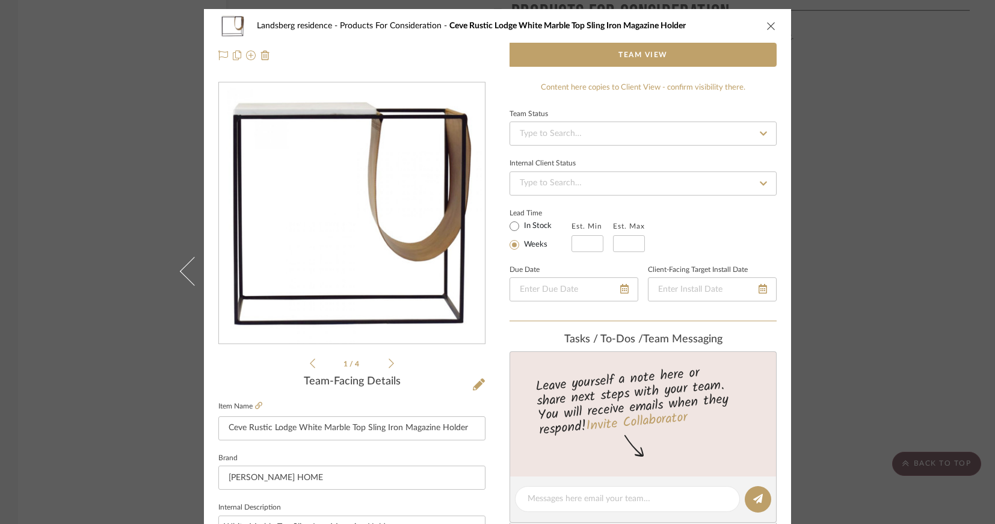
click at [703, 90] on div "Content here copies to Client View - confirm visibility there." at bounding box center [643, 88] width 267 height 12
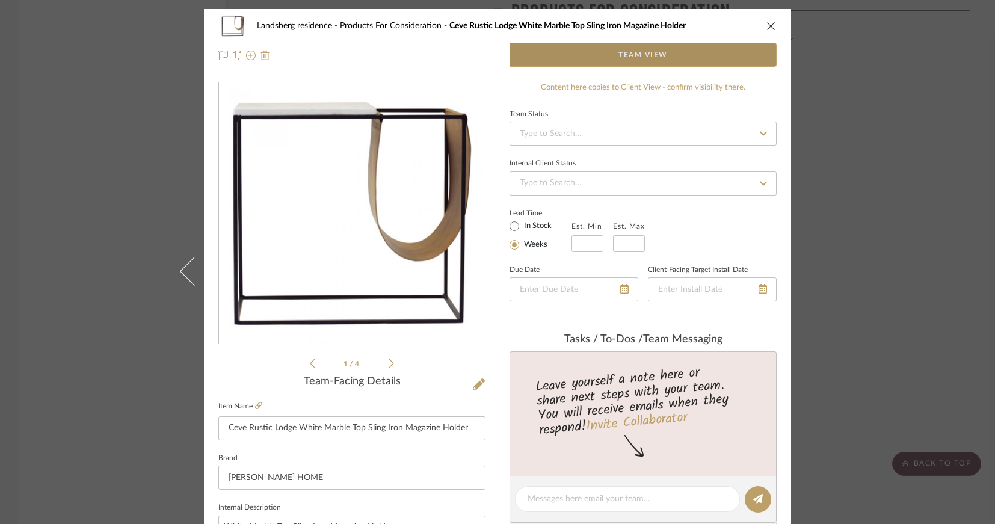
click at [624, 60] on span "Team View" at bounding box center [643, 55] width 49 height 24
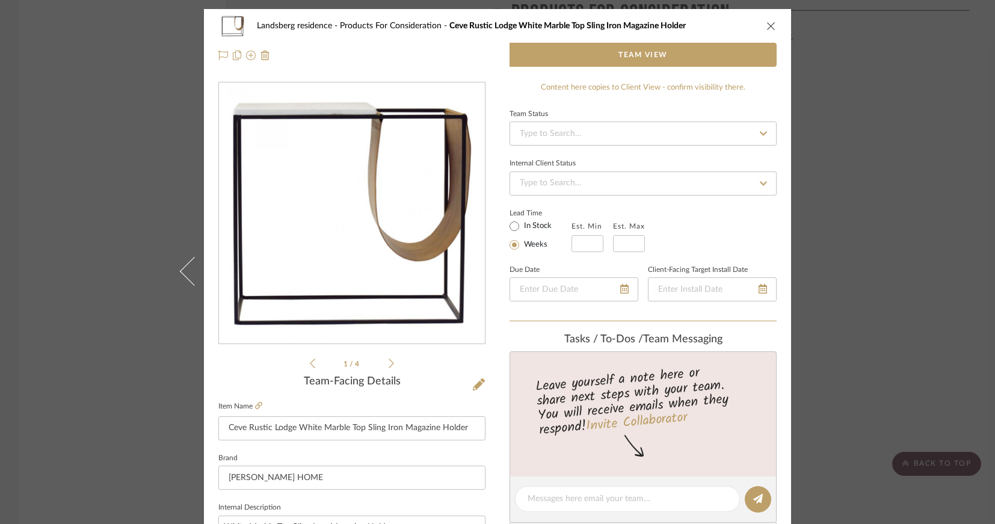
click at [767, 23] on icon "close" at bounding box center [772, 26] width 10 height 10
